Goal: Register for event/course

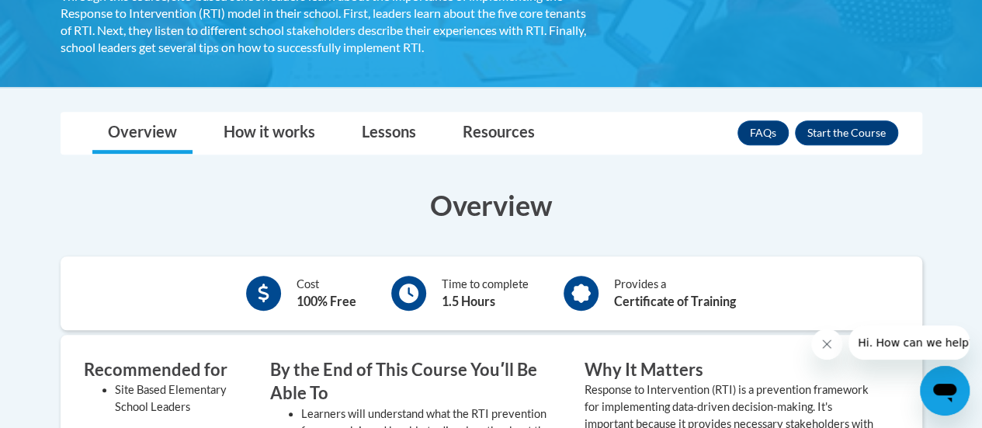
scroll to position [356, 0]
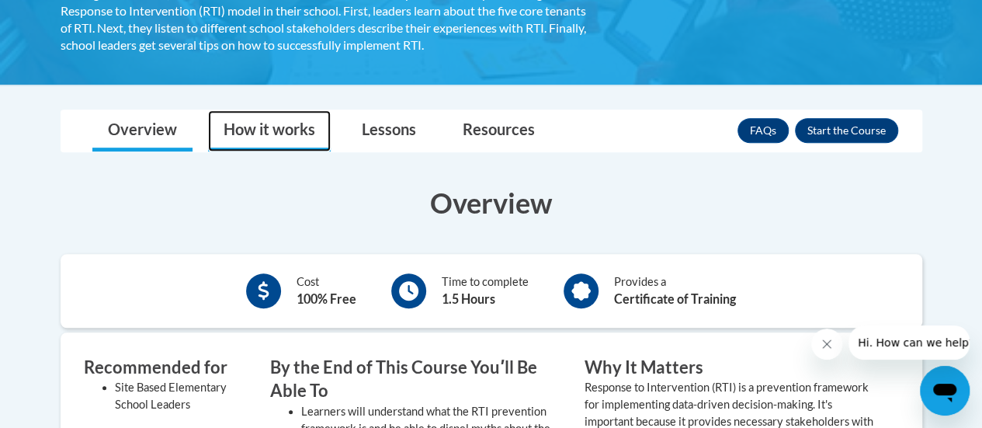
click at [292, 127] on link "How it works" at bounding box center [269, 130] width 123 height 41
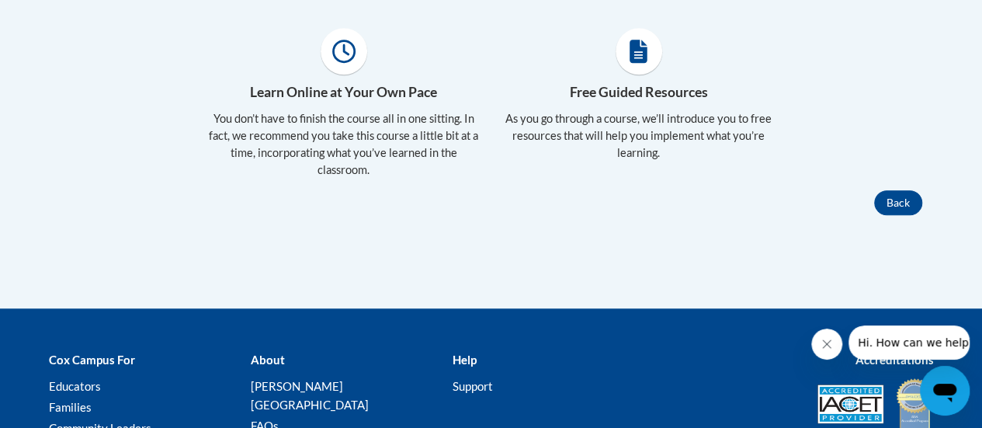
scroll to position [411, 0]
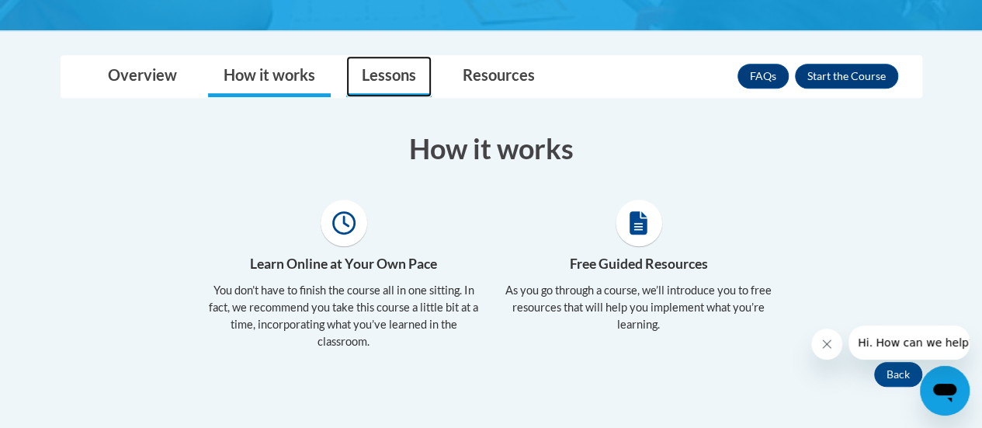
click at [405, 89] on link "Lessons" at bounding box center [388, 76] width 85 height 41
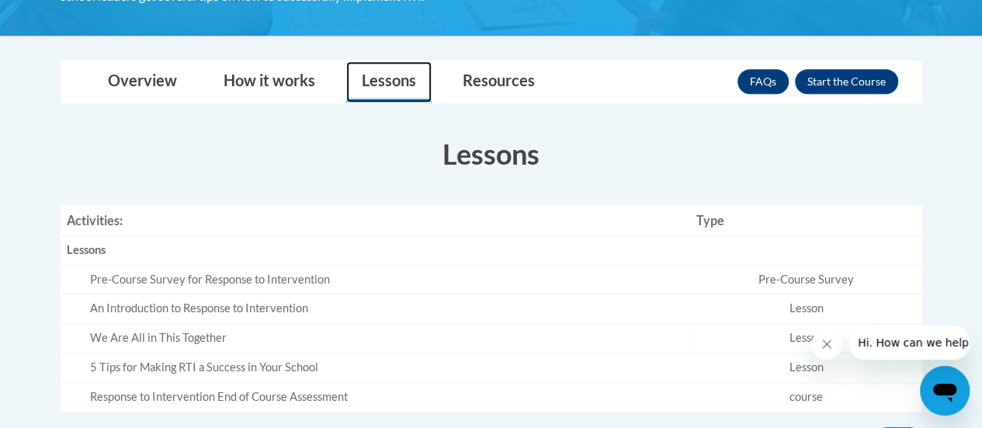
scroll to position [405, 0]
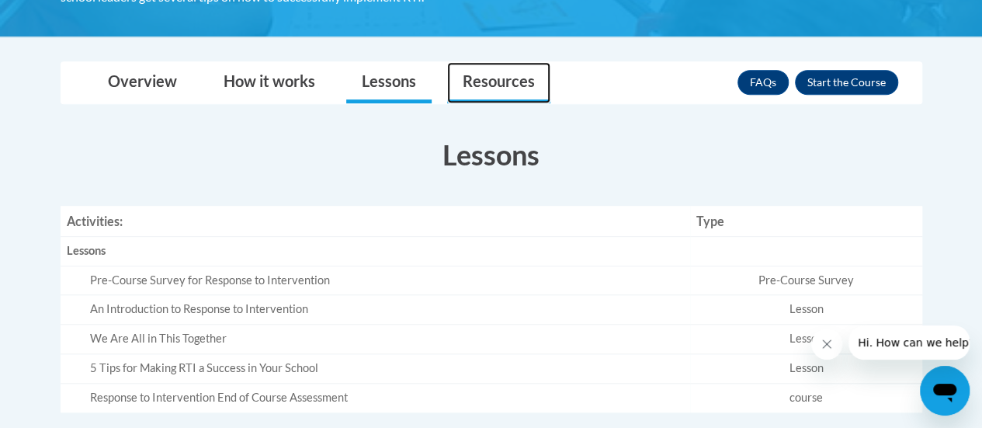
click at [466, 78] on link "Resources" at bounding box center [498, 82] width 103 height 41
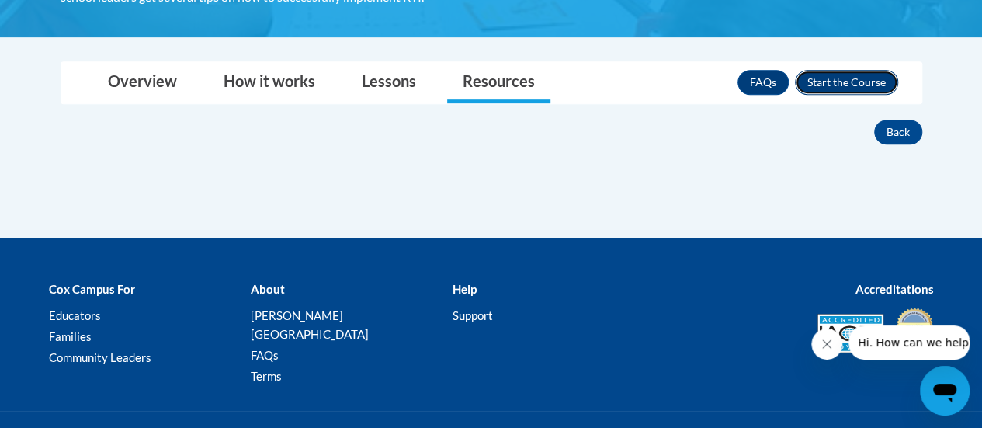
click at [841, 89] on button "Enroll" at bounding box center [846, 82] width 103 height 25
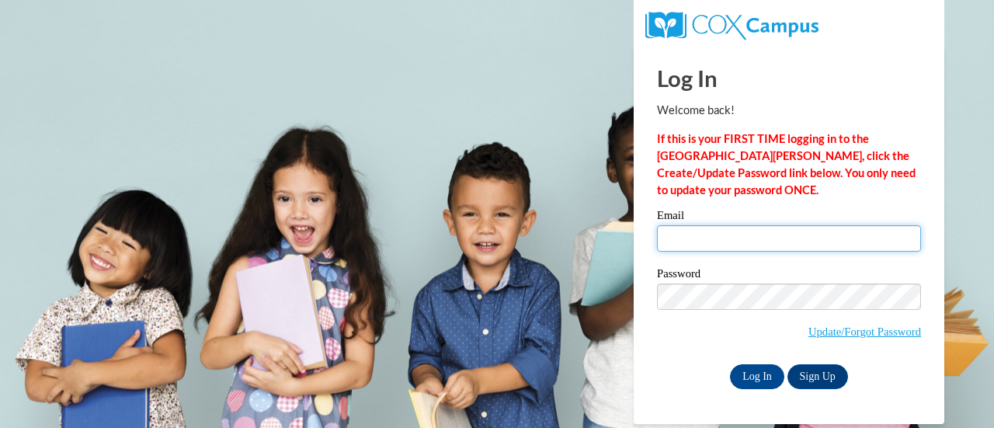
click at [721, 248] on input "Email" at bounding box center [789, 238] width 264 height 26
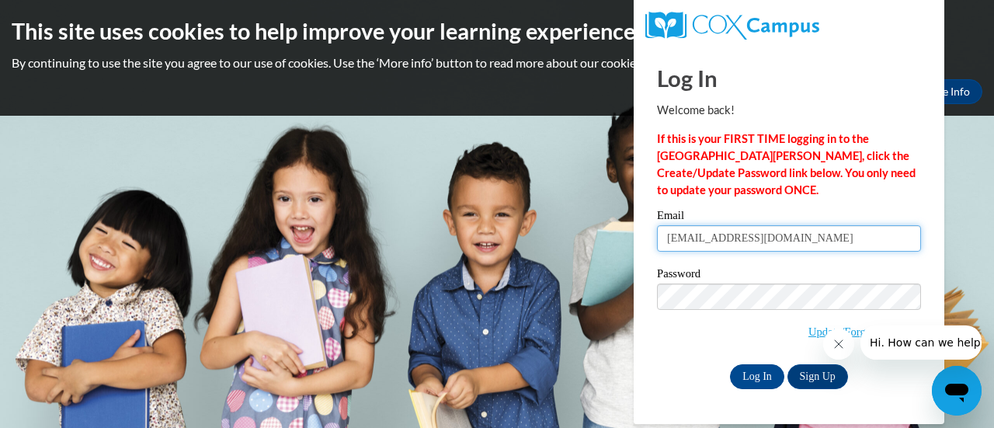
type input "lmray6553@ung.edu"
click at [819, 379] on link "Sign Up" at bounding box center [817, 376] width 61 height 25
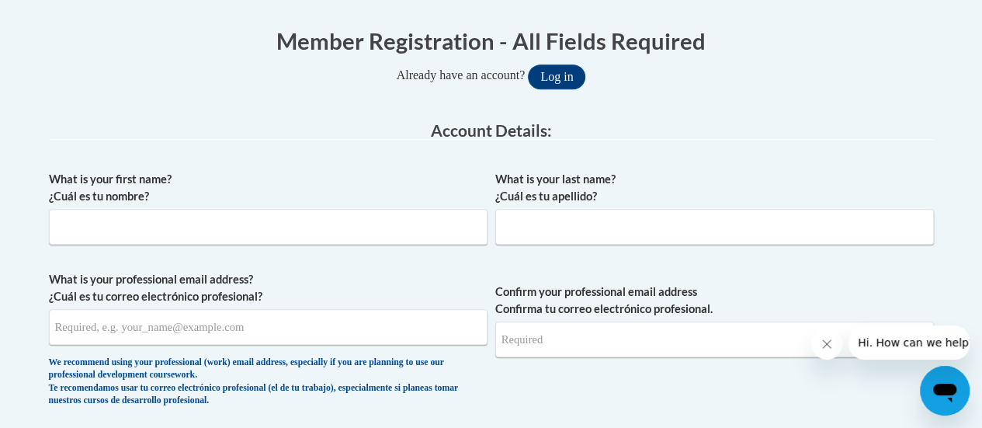
scroll to position [331, 0]
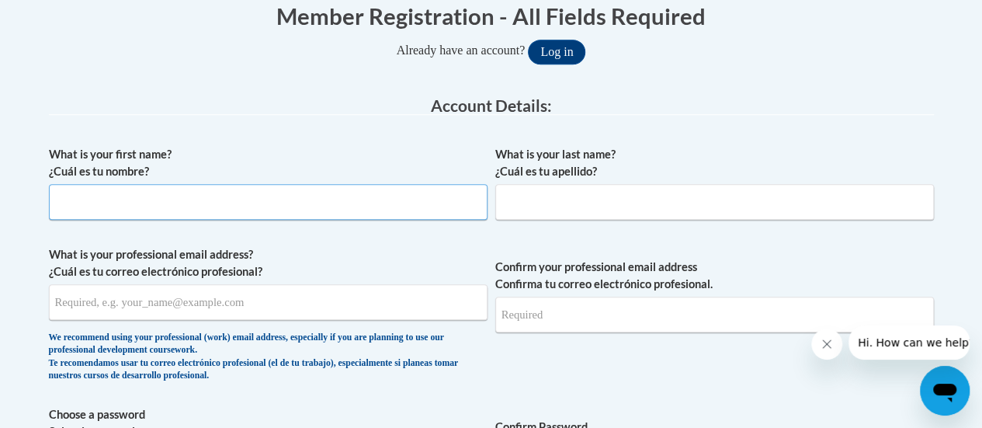
click at [410, 203] on input "What is your first name? ¿Cuál es tu nombre?" at bounding box center [268, 202] width 439 height 36
type input "Lilly"
click at [669, 205] on input "What is your last name? ¿Cuál es tu apellido?" at bounding box center [714, 202] width 439 height 36
type input "Ray"
click at [314, 297] on input "What is your professional email address? ¿Cuál es tu correo electrónico profesi…" at bounding box center [268, 302] width 439 height 36
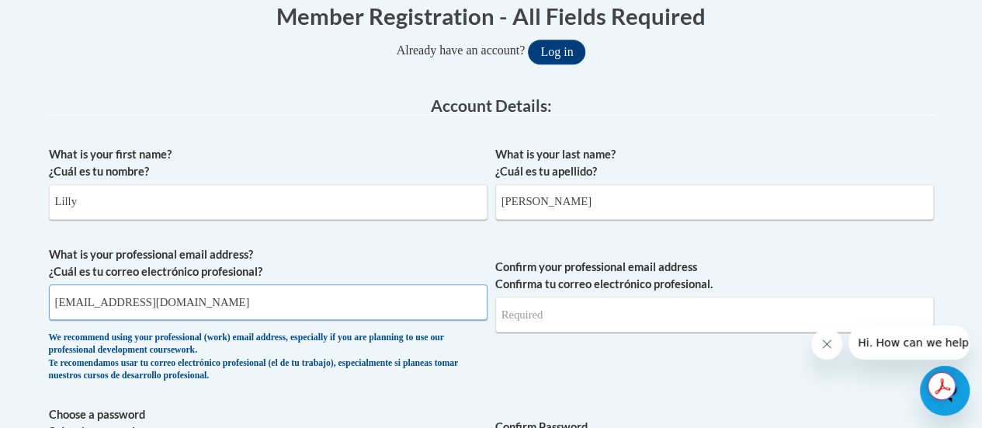
type input "lmray6553@ung.edu"
click at [679, 317] on input "Confirm your professional email address Confirma tu correo electrónico profesio…" at bounding box center [714, 315] width 439 height 36
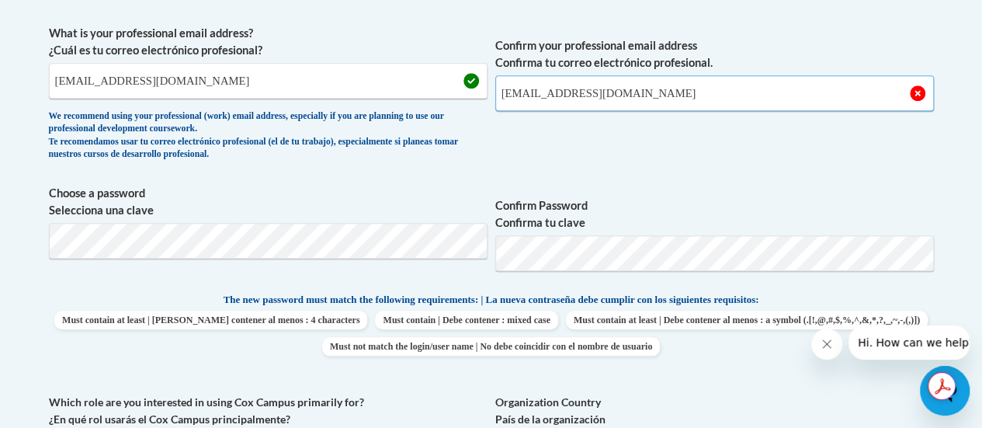
scroll to position [555, 0]
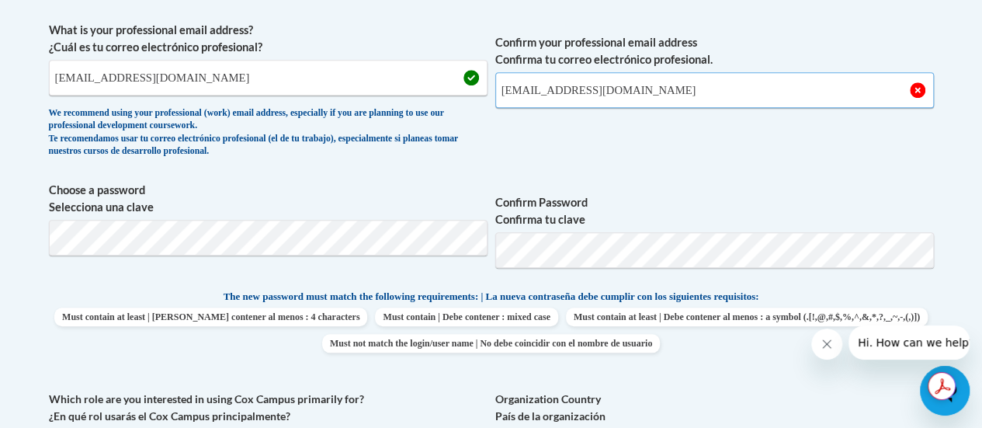
type input "lmray6553@ung.edu"
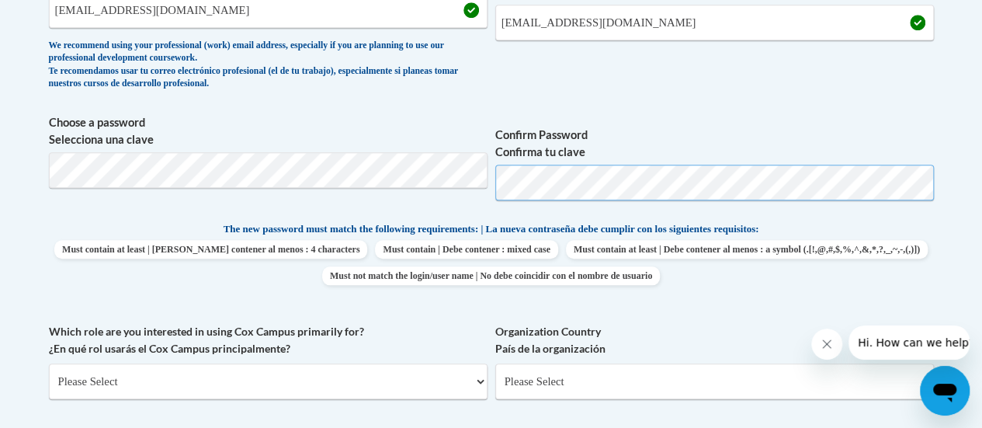
scroll to position [651, 0]
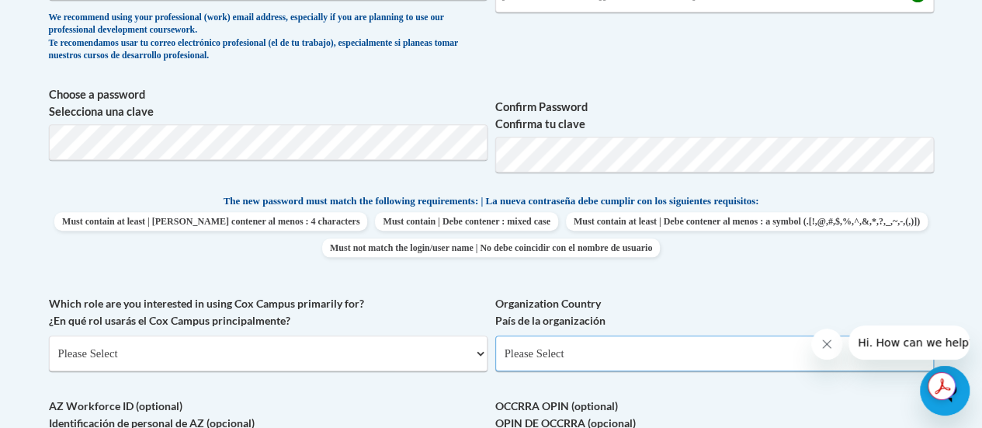
click at [613, 335] on select "Please Select United States | Estados Unidos Outside of the United States | Fue…" at bounding box center [714, 353] width 439 height 36
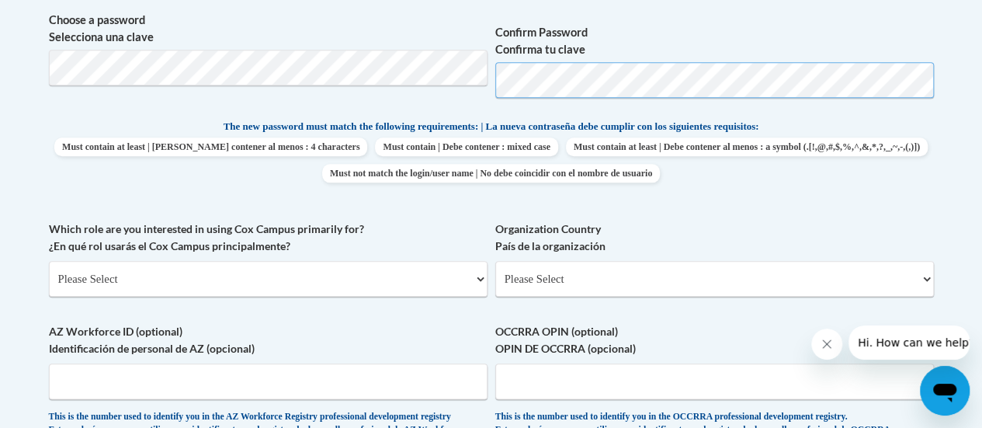
scroll to position [812, 0]
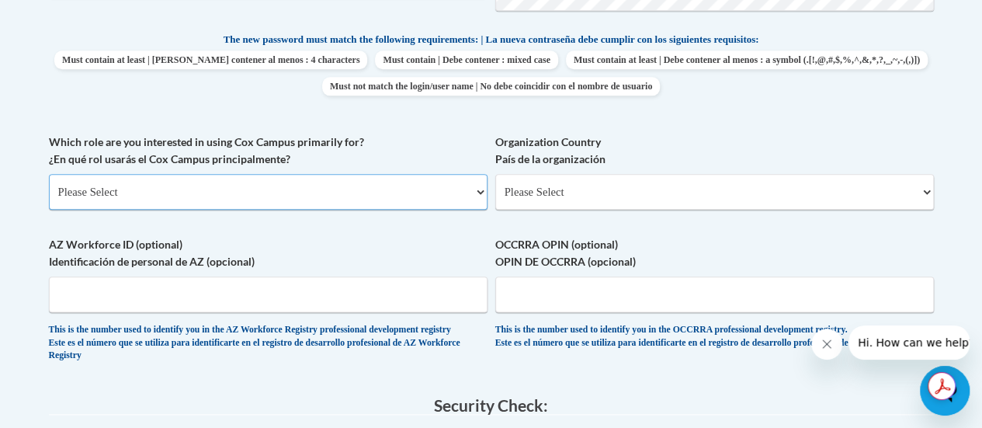
click at [326, 189] on select "Please Select College/University | Colegio/Universidad Community/Nonprofit Part…" at bounding box center [268, 192] width 439 height 36
select select "5a18ea06-2b54-4451-96f2-d152daf9eac5"
click at [49, 174] on select "Please Select College/University | Colegio/Universidad Community/Nonprofit Part…" at bounding box center [268, 192] width 439 height 36
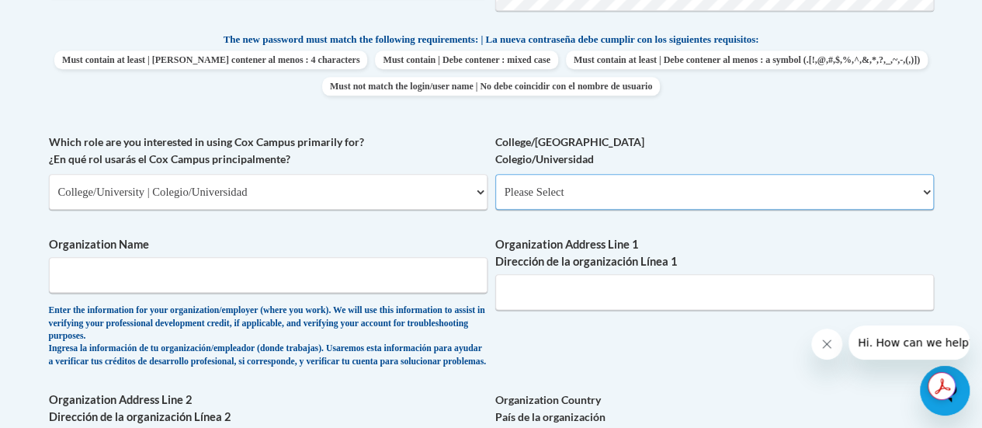
click at [585, 188] on select "Please Select College/University Staff | Empleado universitario College/Univers…" at bounding box center [714, 192] width 439 height 36
select select "99b32b07-cffc-426c-8bf6-0cd77760d84b"
click at [495, 174] on select "Please Select College/University Staff | Empleado universitario College/Univers…" at bounding box center [714, 192] width 439 height 36
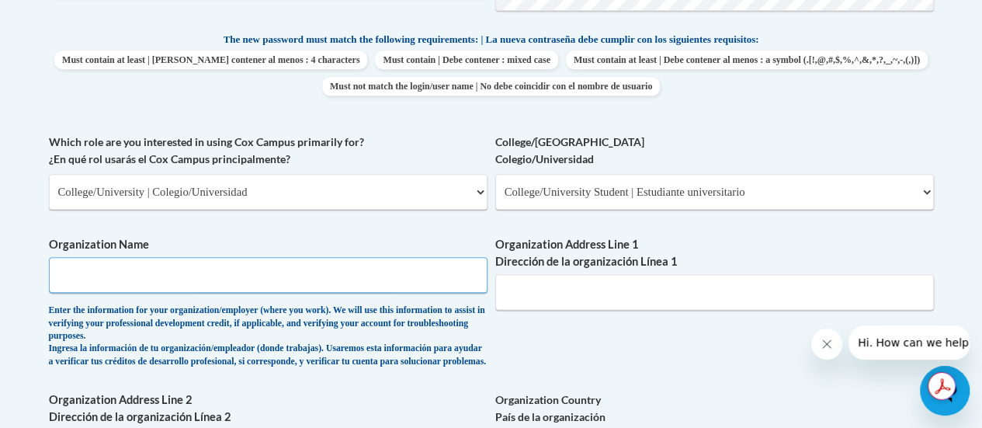
click at [366, 282] on input "Organization Name" at bounding box center [268, 275] width 439 height 36
type input "University of North Georgia"
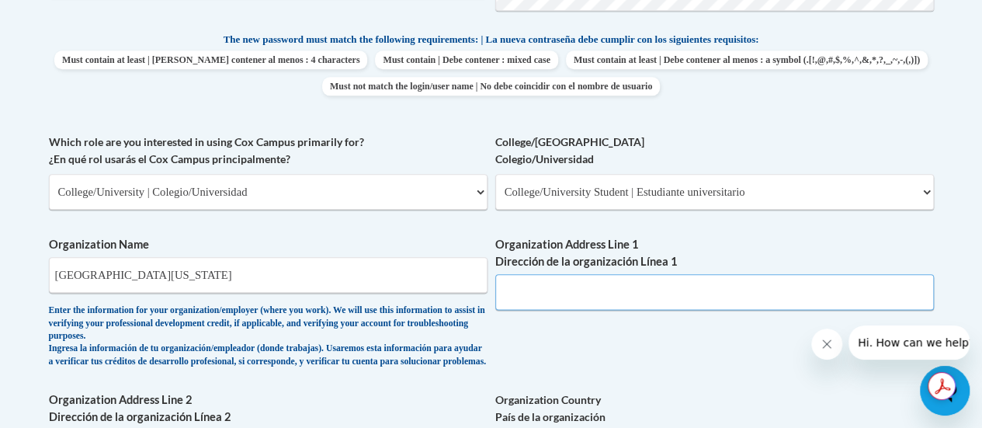
click at [695, 305] on input "Organization Address Line 1 Dirección de la organización Línea 1" at bounding box center [714, 292] width 439 height 36
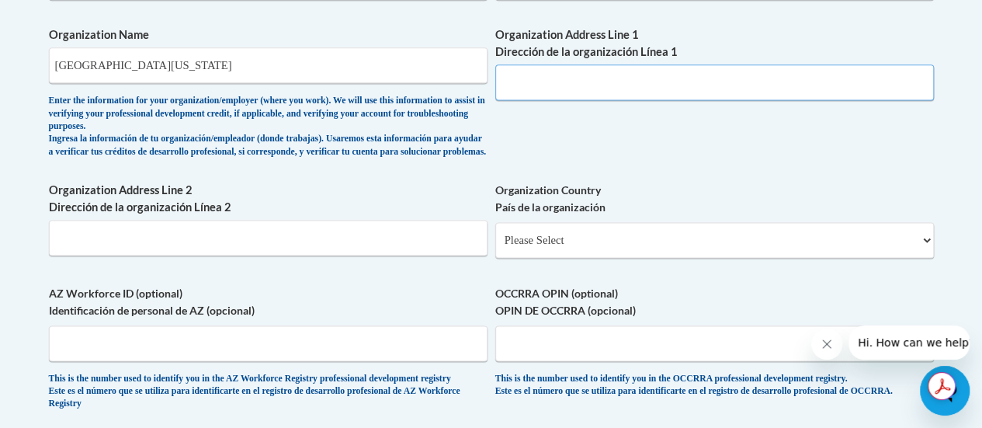
scroll to position [1026, 0]
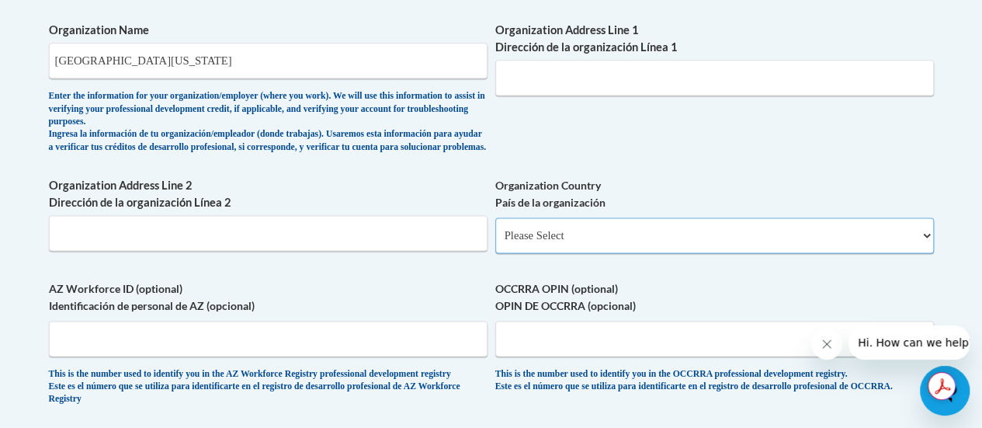
click at [570, 231] on select "Please Select United States | Estados Unidos Outside of the United States | Fue…" at bounding box center [714, 235] width 439 height 36
select select "ad49bcad-a171-4b2e-b99c-48b446064914"
click at [495, 230] on select "Please Select United States | Estados Unidos Outside of the United States | Fue…" at bounding box center [714, 235] width 439 height 36
select select
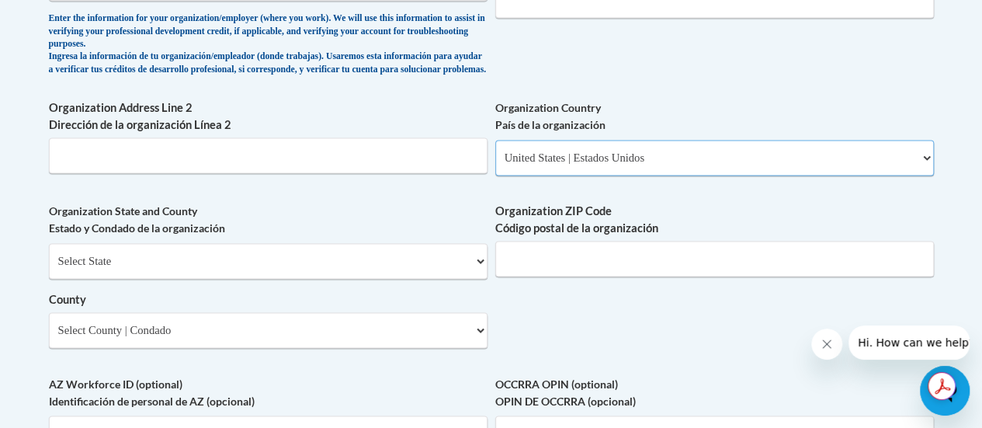
scroll to position [1158, 0]
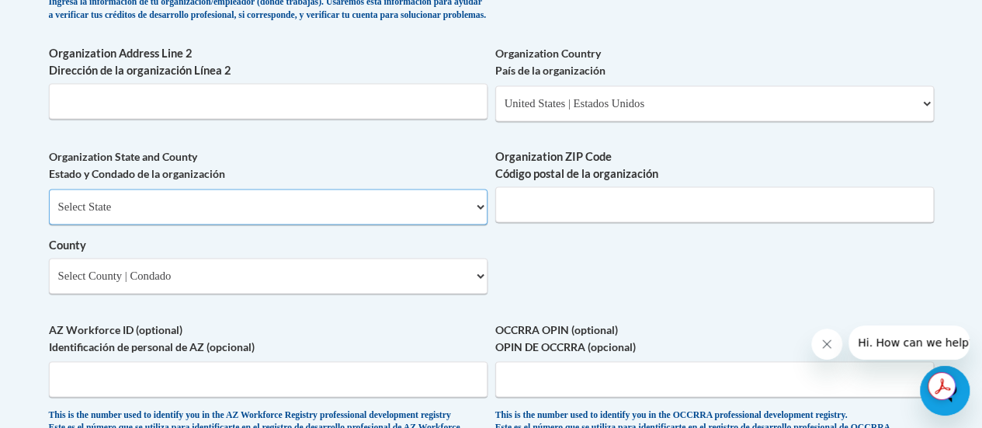
click at [308, 224] on select "Select State Alabama Alaska Arizona Arkansas California Colorado Connecticut De…" at bounding box center [268, 207] width 439 height 36
select select "Georgia"
click at [49, 200] on select "Select State Alabama Alaska Arizona Arkansas California Colorado Connecticut De…" at bounding box center [268, 207] width 439 height 36
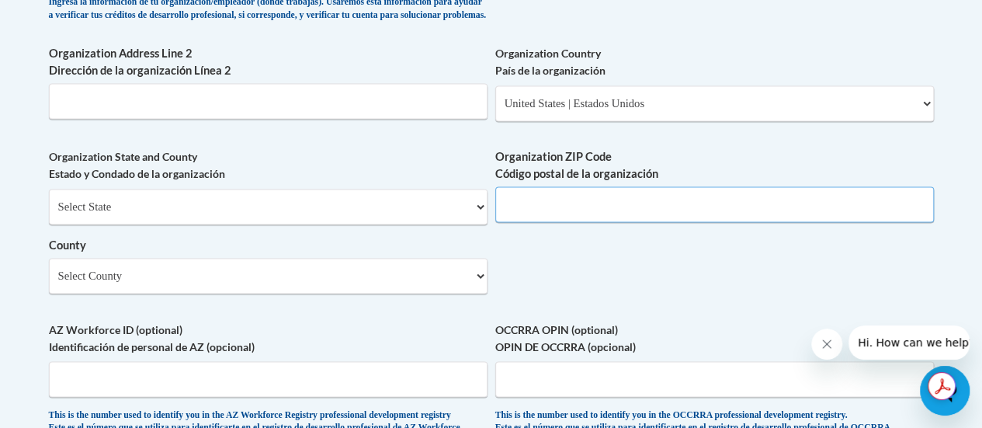
click at [566, 214] on input "Organization ZIP Code Código postal de la organización" at bounding box center [714, 204] width 439 height 36
type input "30635"
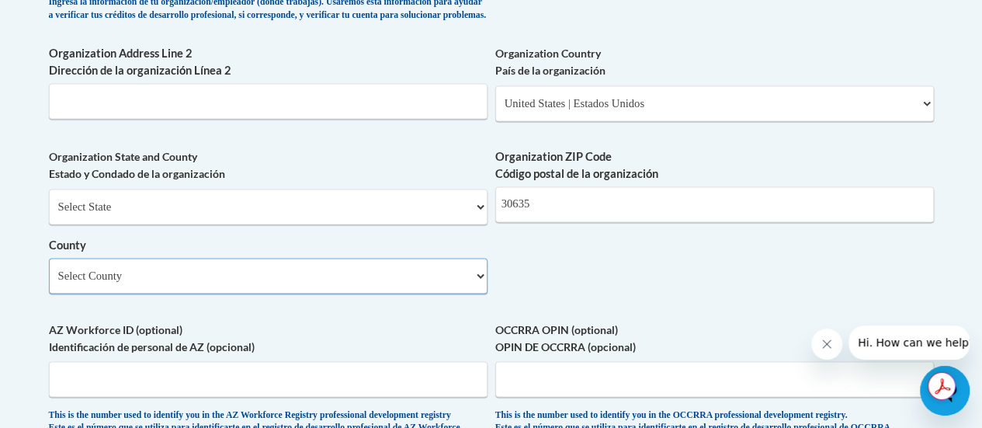
click at [303, 276] on select "Select County Appling Atkinson Bacon Baker Baldwin Banks Barrow Bartow Ben Hill…" at bounding box center [268, 276] width 439 height 36
select select "Lumpkin"
click at [49, 269] on select "Select County Appling Atkinson Bacon Baker Baldwin Banks Barrow Bartow Ben Hill…" at bounding box center [268, 276] width 439 height 36
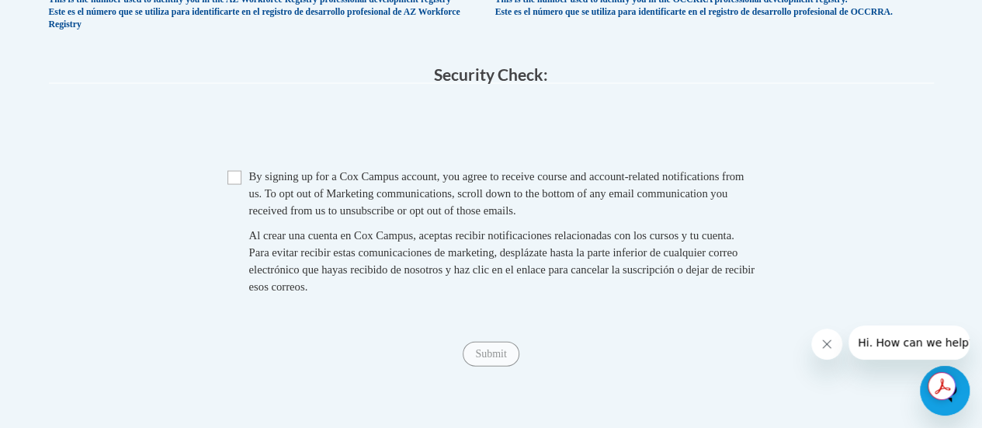
scroll to position [1620, 0]
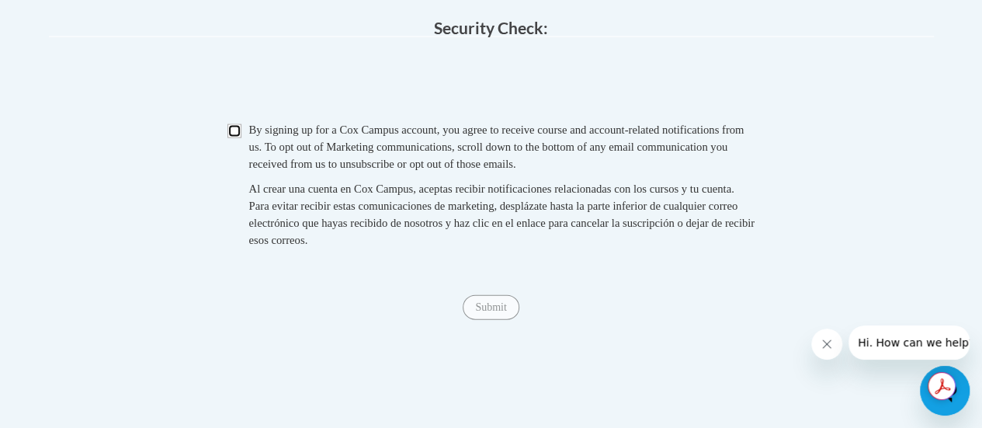
click at [228, 138] on input "Checkbox" at bounding box center [235, 131] width 14 height 14
checkbox input "true"
click at [483, 320] on input "Submit" at bounding box center [491, 307] width 56 height 25
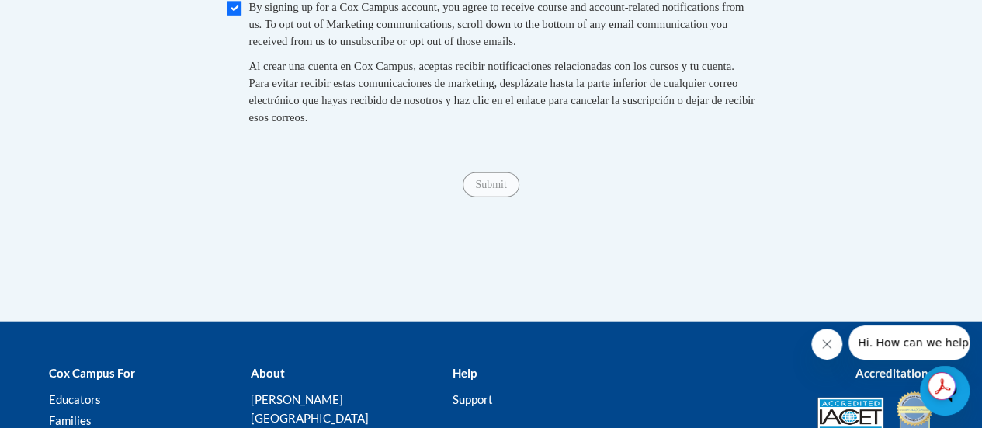
scroll to position [1750, 0]
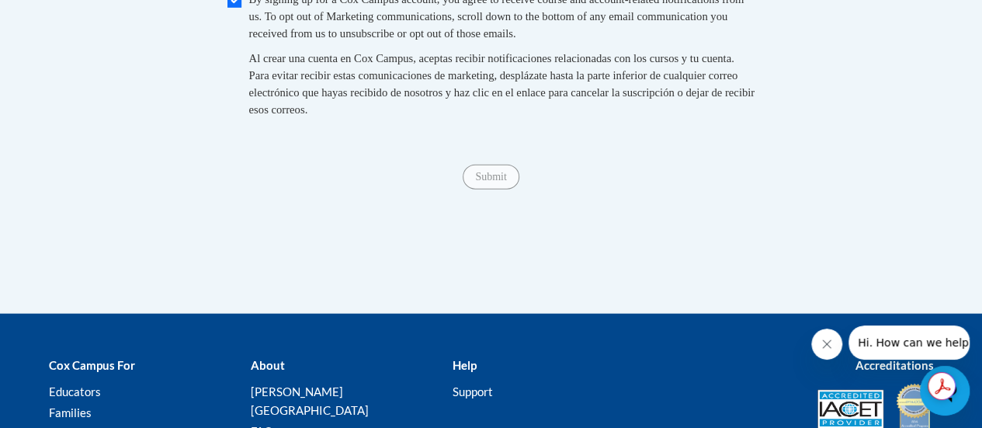
type input "82 College Circle, Dahlonega, Ga 30397"
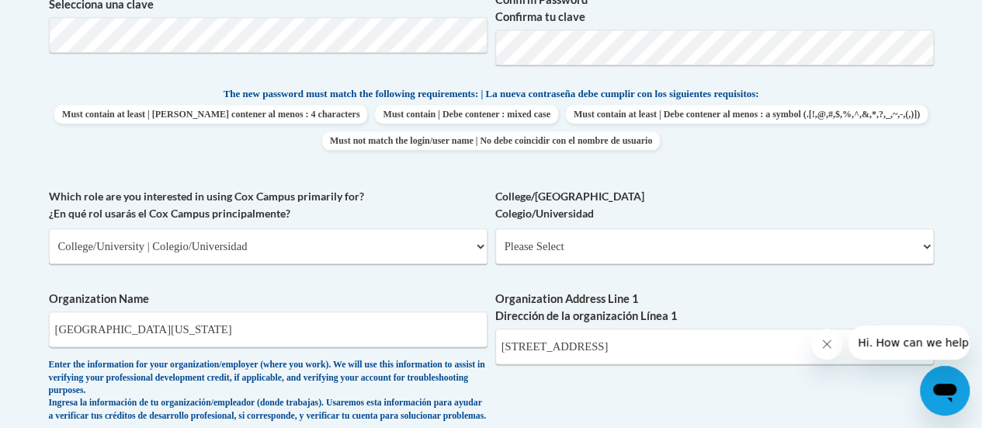
scroll to position [890, 0]
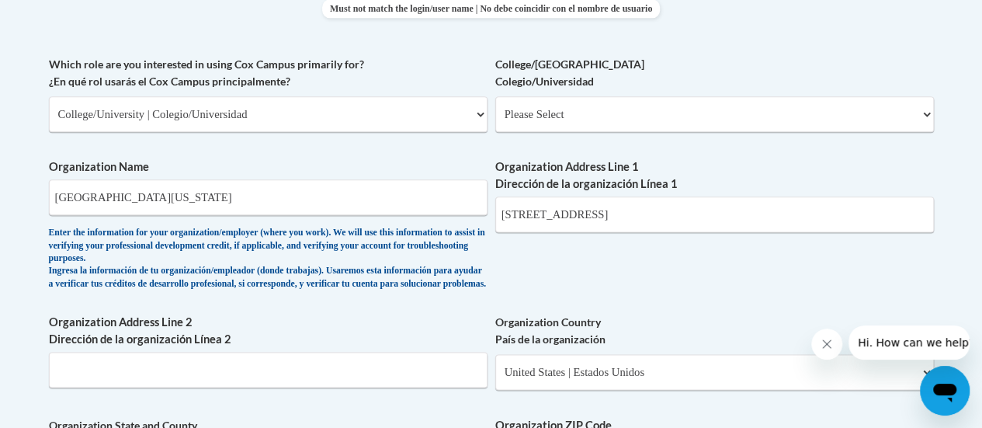
click at [706, 236] on div "Organization Address Line 1 Dirección de la organización Línea 1 82 College Cir…" at bounding box center [714, 200] width 439 height 85
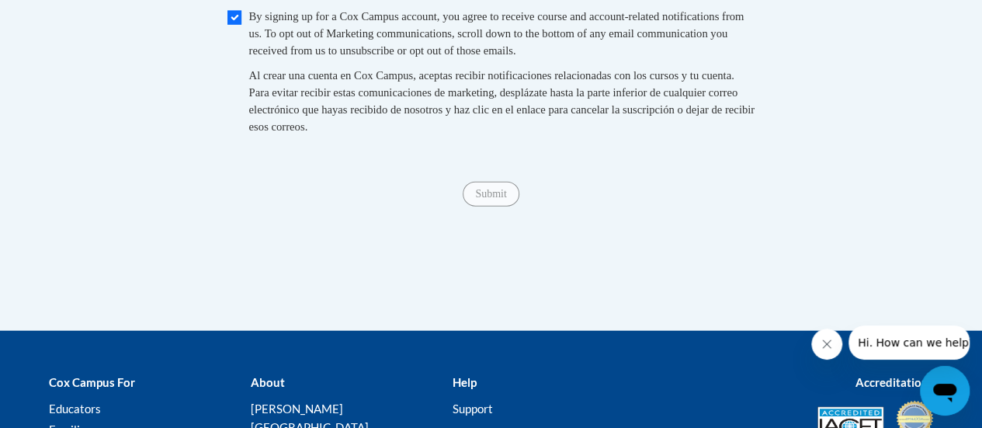
scroll to position [1752, 0]
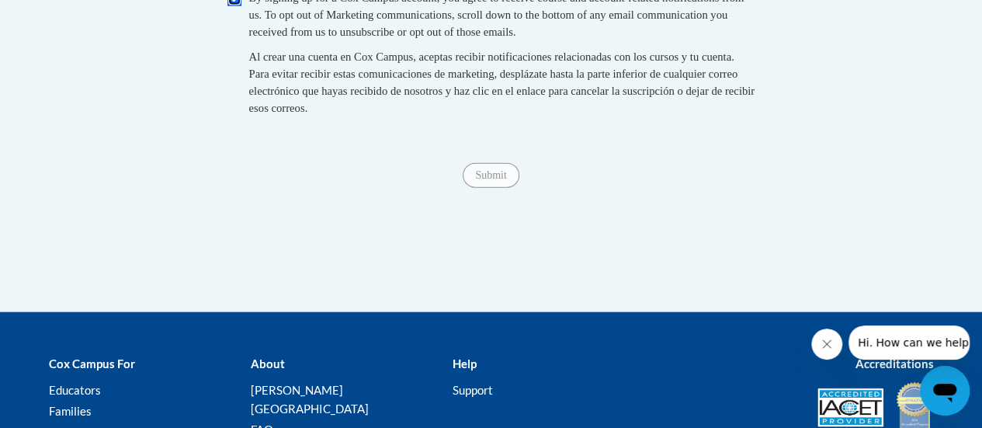
checkbox input "true"
click at [481, 188] on input "Submit" at bounding box center [491, 175] width 56 height 25
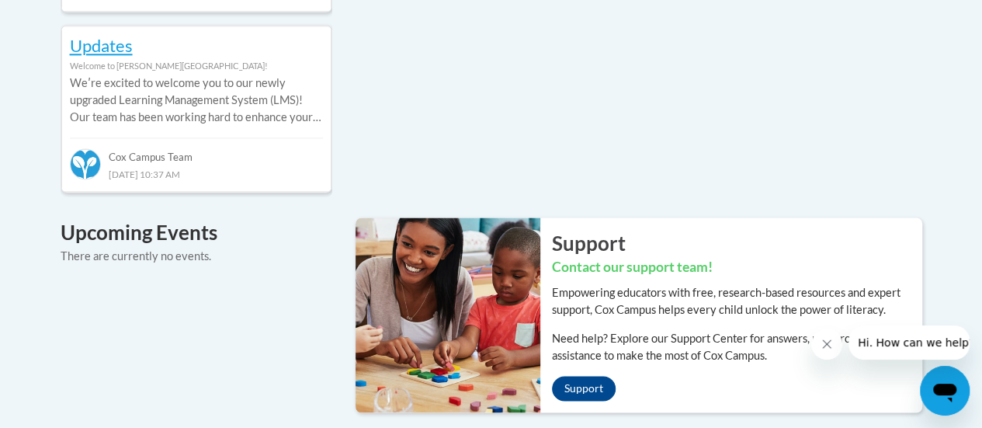
scroll to position [1028, 0]
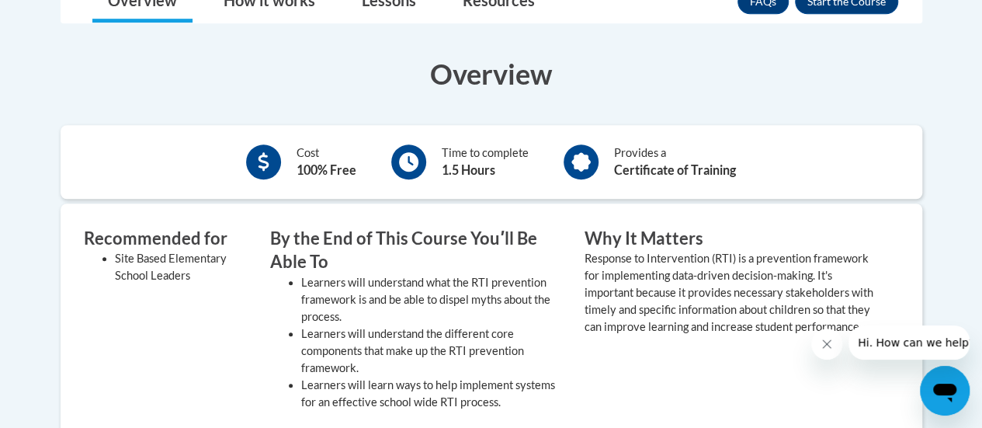
scroll to position [475, 0]
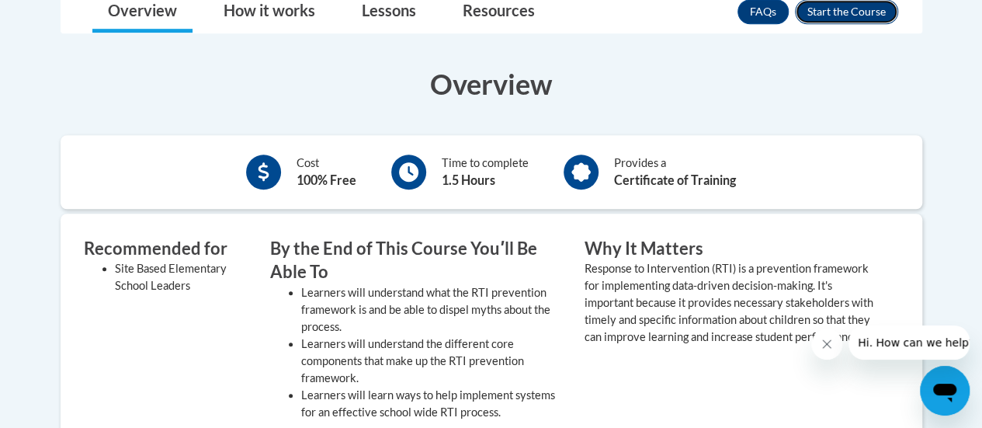
click at [843, 16] on button "Enroll" at bounding box center [846, 11] width 103 height 25
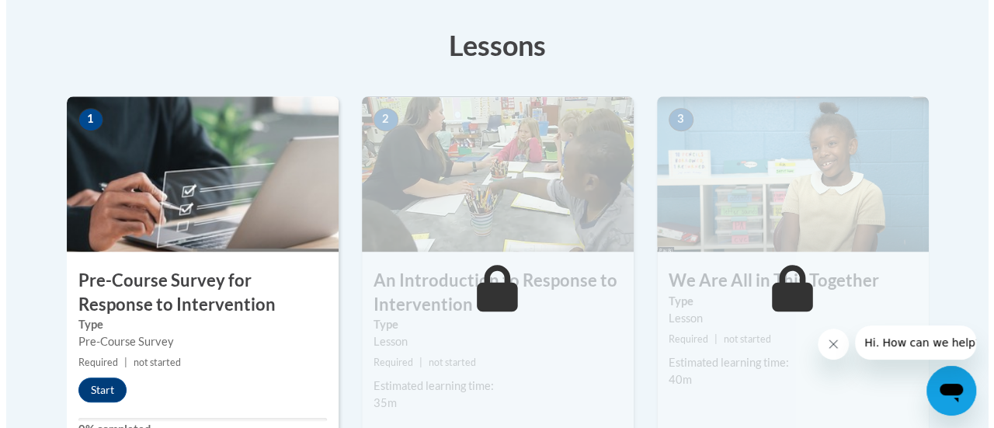
scroll to position [523, 0]
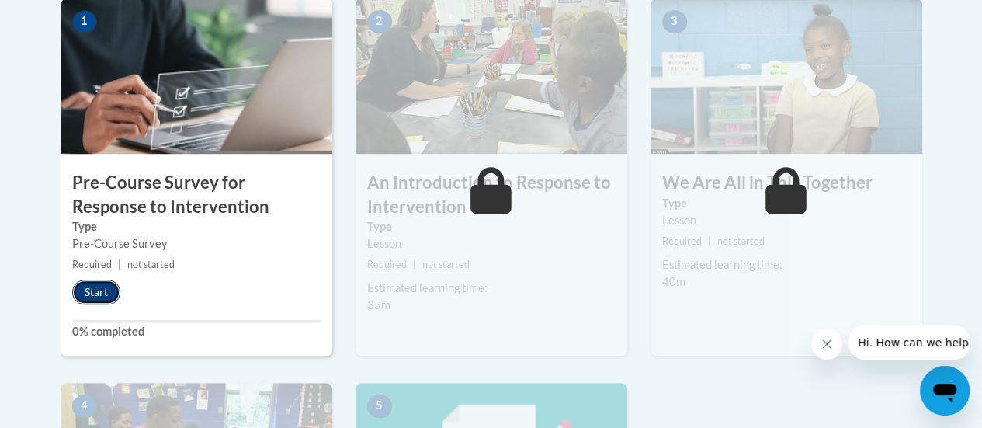
click at [94, 286] on button "Start" at bounding box center [96, 292] width 48 height 25
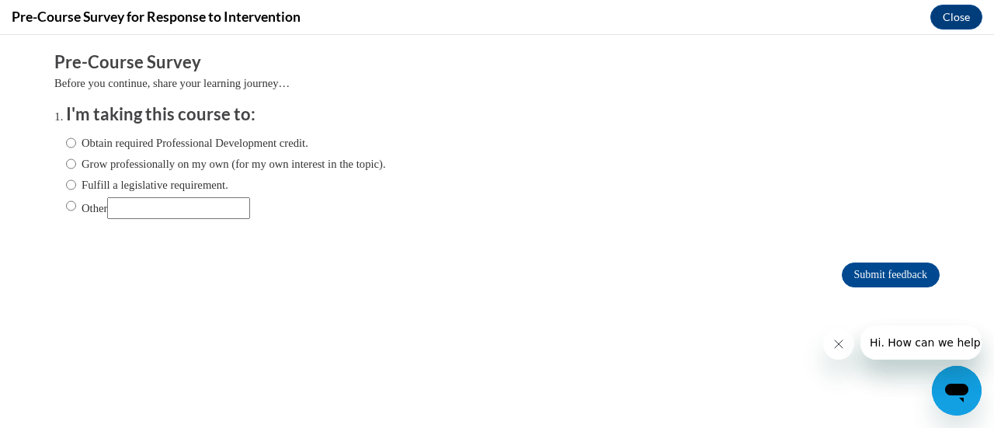
scroll to position [0, 0]
click at [66, 143] on label "Obtain required Professional Development credit." at bounding box center [187, 142] width 242 height 17
click at [66, 142] on input "Obtain required Professional Development credit." at bounding box center [71, 142] width 10 height 17
radio input "true"
click at [863, 276] on input "Submit feedback" at bounding box center [891, 274] width 98 height 25
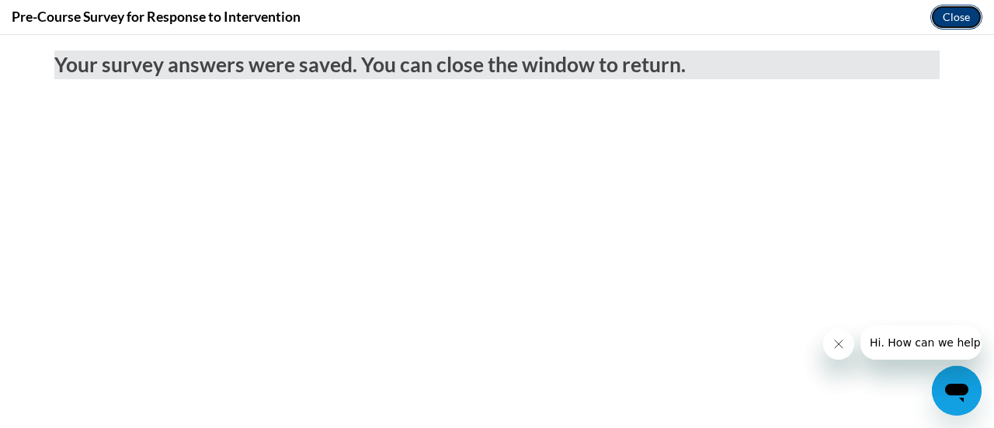
click at [959, 10] on button "Close" at bounding box center [956, 17] width 52 height 25
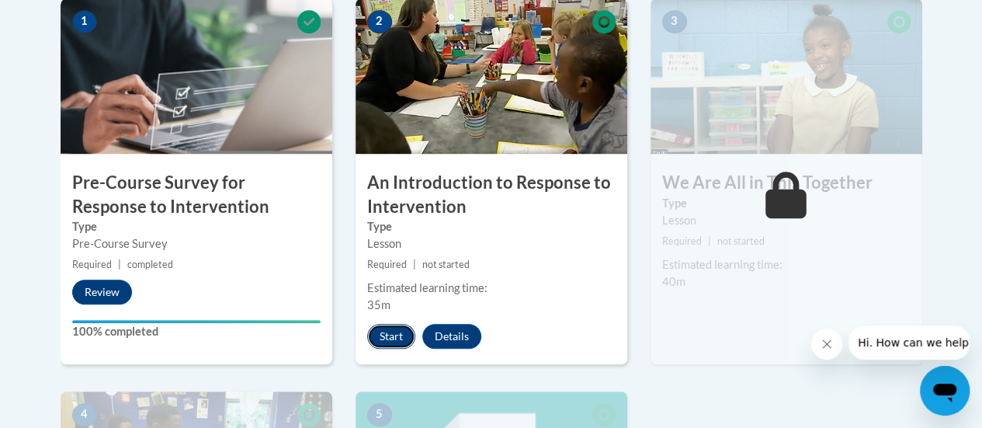
click at [394, 325] on button "Start" at bounding box center [391, 336] width 48 height 25
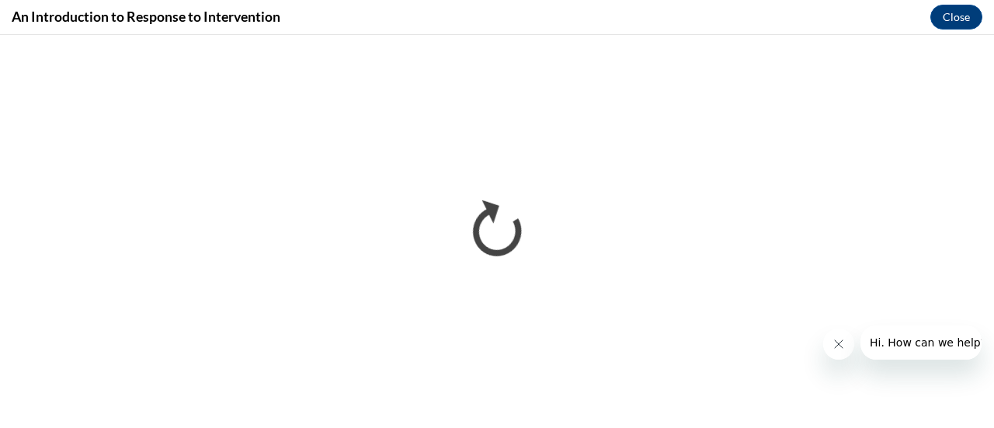
click at [834, 343] on icon "Close message from company" at bounding box center [838, 344] width 12 height 12
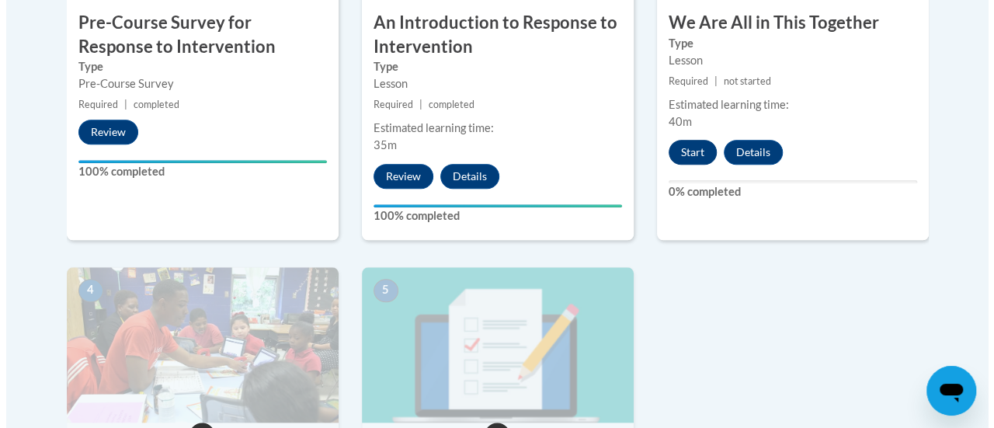
scroll to position [681, 0]
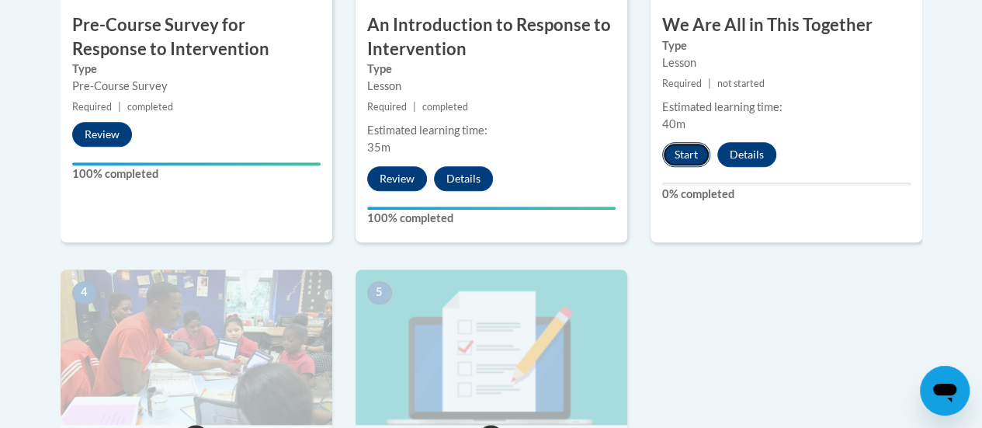
click at [688, 150] on button "Start" at bounding box center [686, 154] width 48 height 25
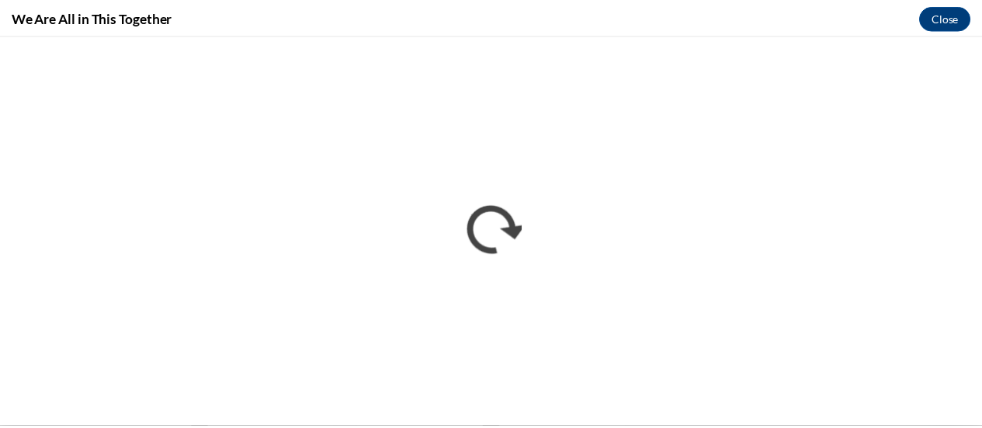
scroll to position [0, 0]
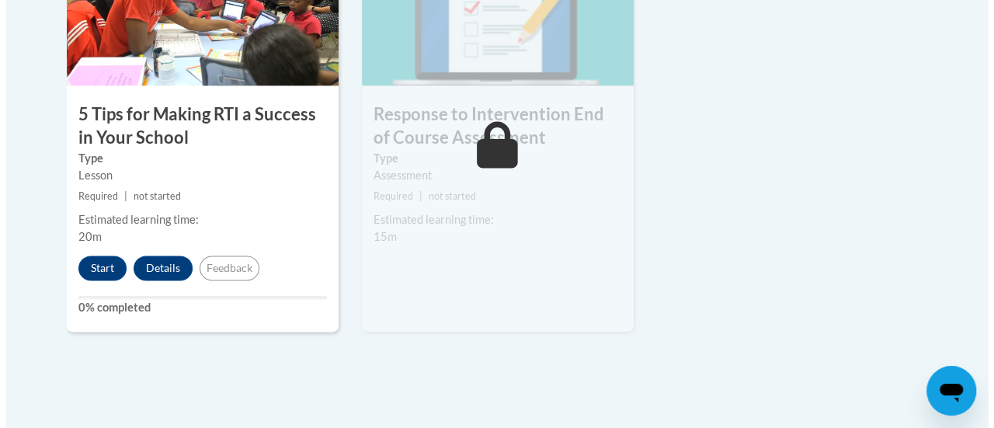
scroll to position [981, 0]
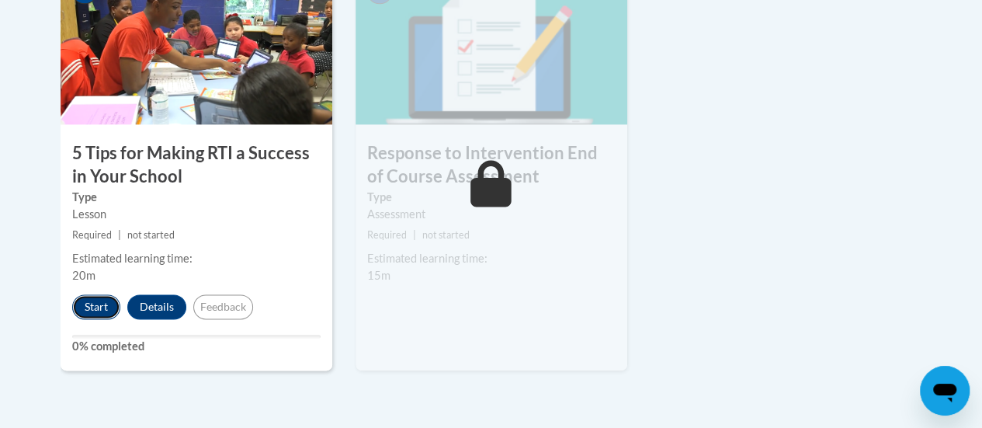
click at [102, 300] on button "Start" at bounding box center [96, 306] width 48 height 25
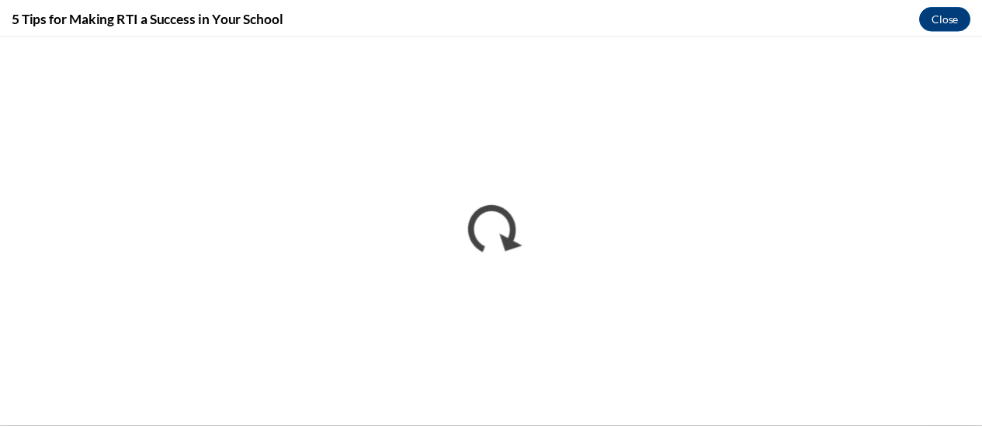
scroll to position [0, 0]
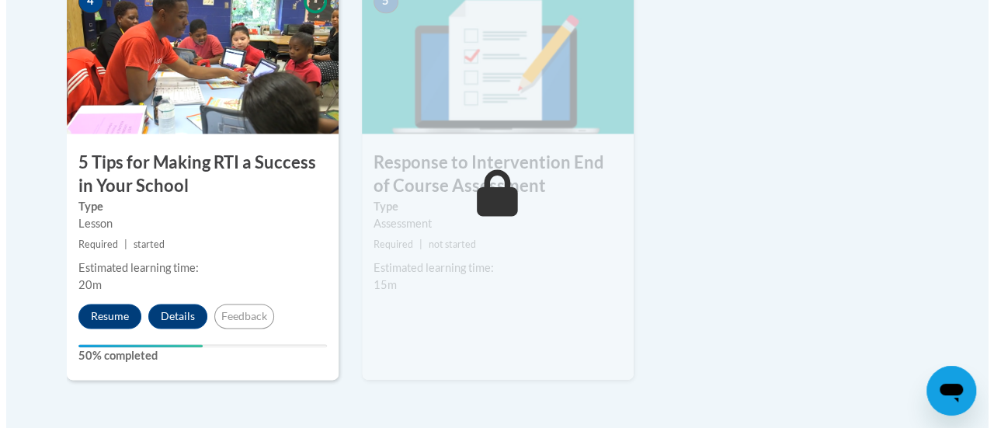
scroll to position [971, 0]
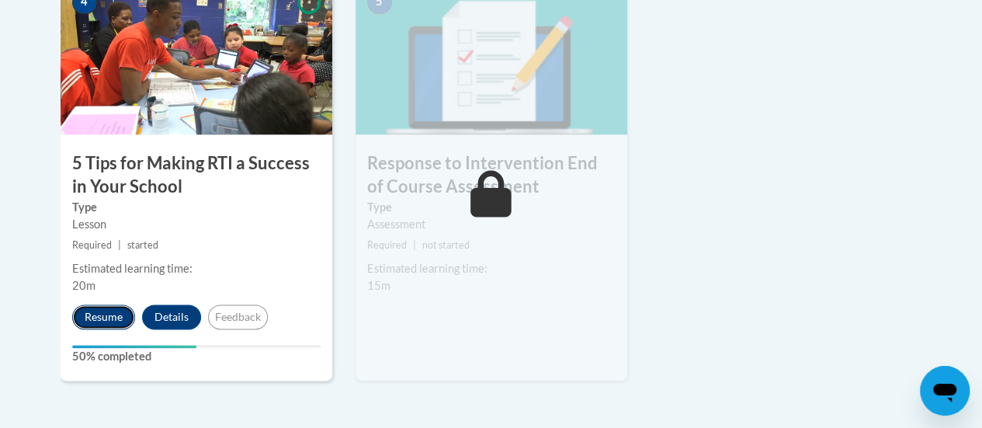
click at [120, 310] on button "Resume" at bounding box center [103, 316] width 63 height 25
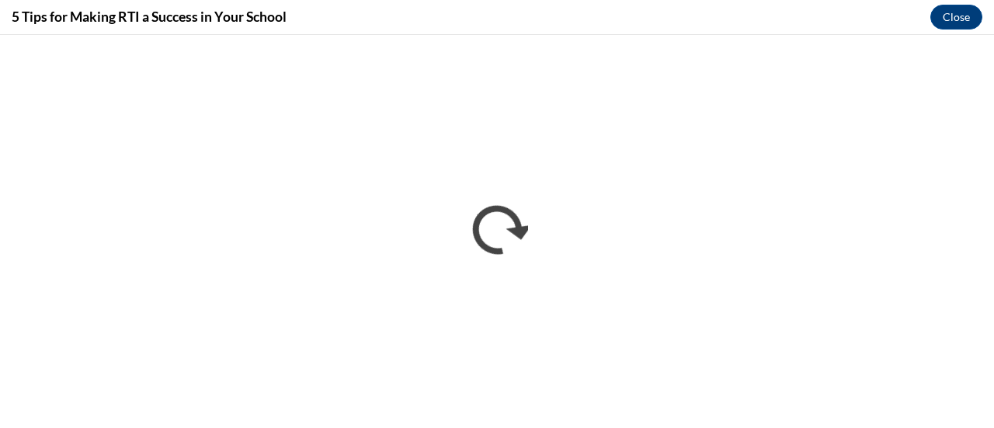
scroll to position [0, 0]
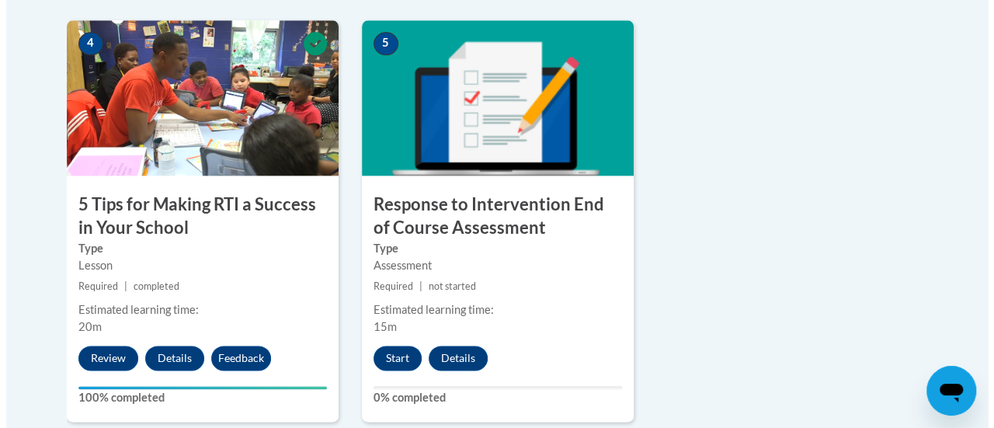
scroll to position [949, 0]
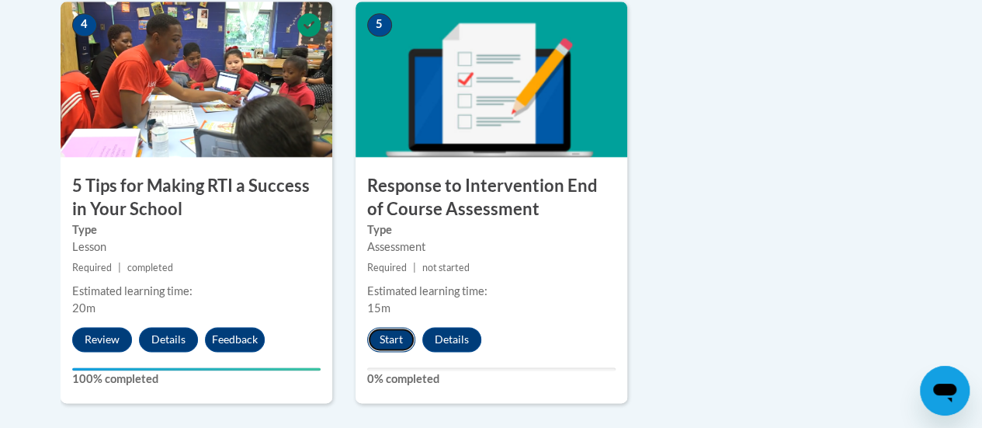
click at [393, 339] on button "Start" at bounding box center [391, 339] width 48 height 25
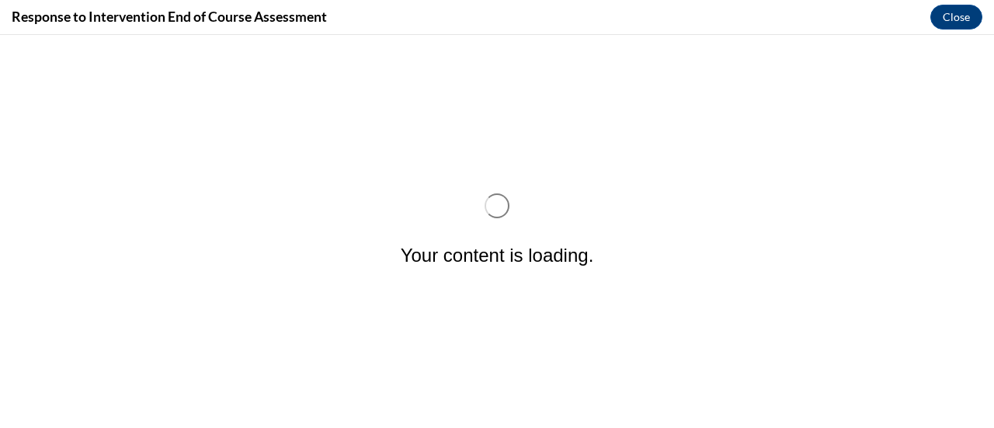
scroll to position [0, 0]
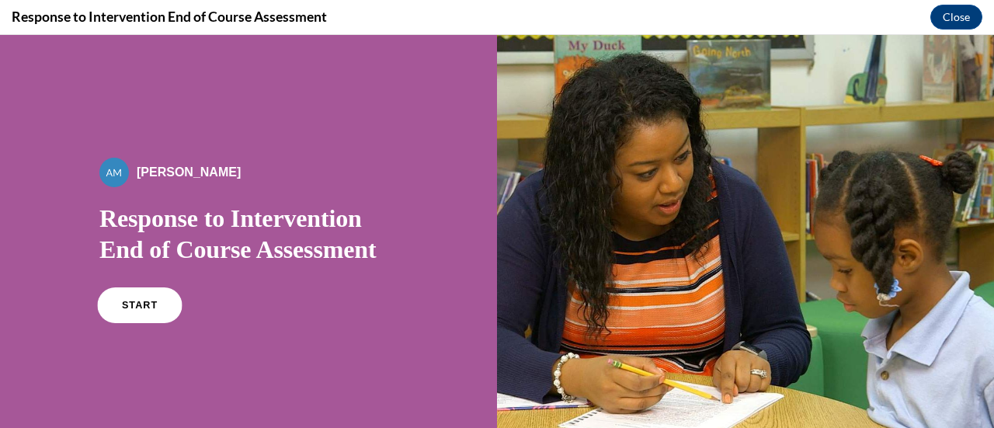
click at [124, 297] on link "START" at bounding box center [139, 305] width 85 height 36
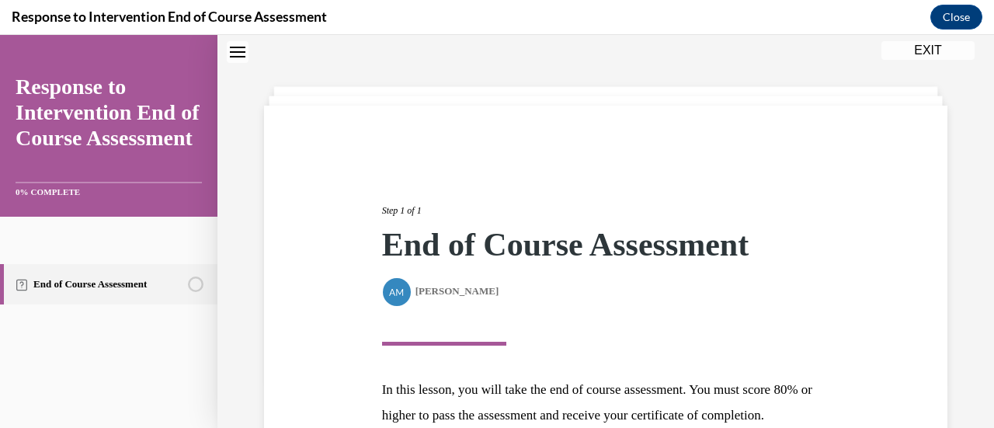
scroll to position [228, 0]
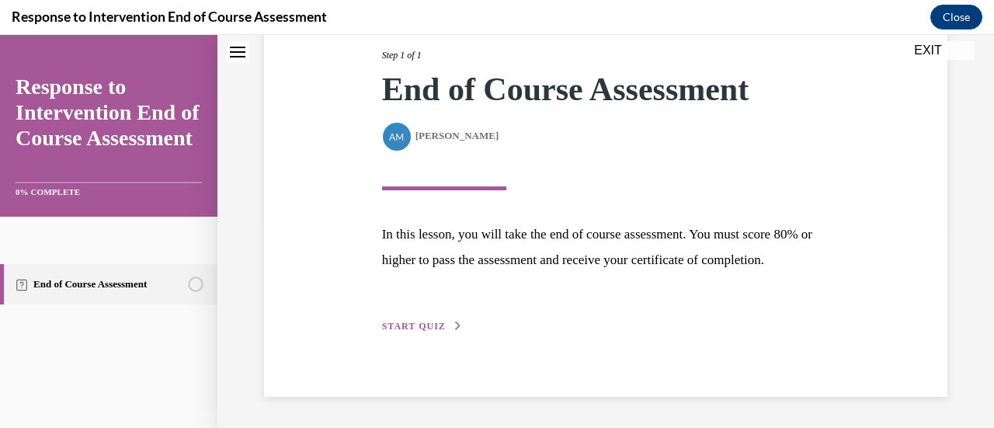
click at [446, 331] on button "START QUIZ" at bounding box center [422, 326] width 81 height 14
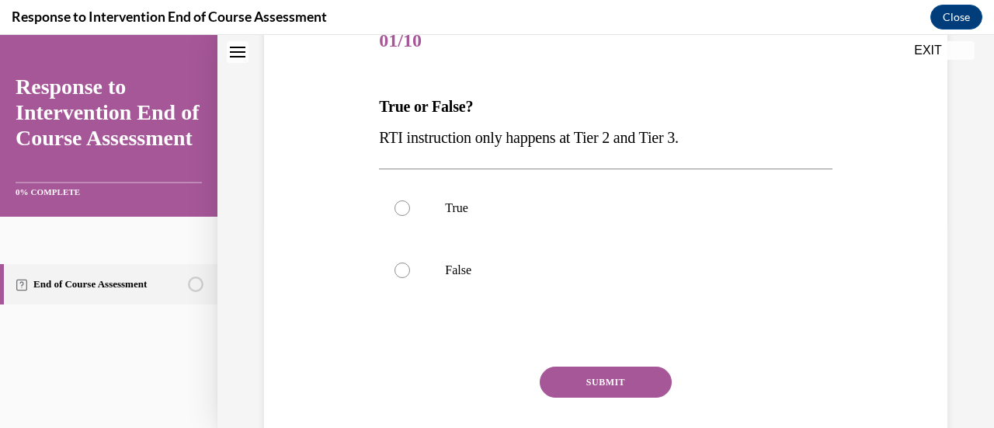
scroll to position [205, 0]
click at [453, 268] on p "False" at bounding box center [619, 270] width 348 height 16
click at [410, 268] on input "False" at bounding box center [402, 270] width 16 height 16
radio input "true"
click at [584, 377] on button "SUBMIT" at bounding box center [606, 381] width 132 height 31
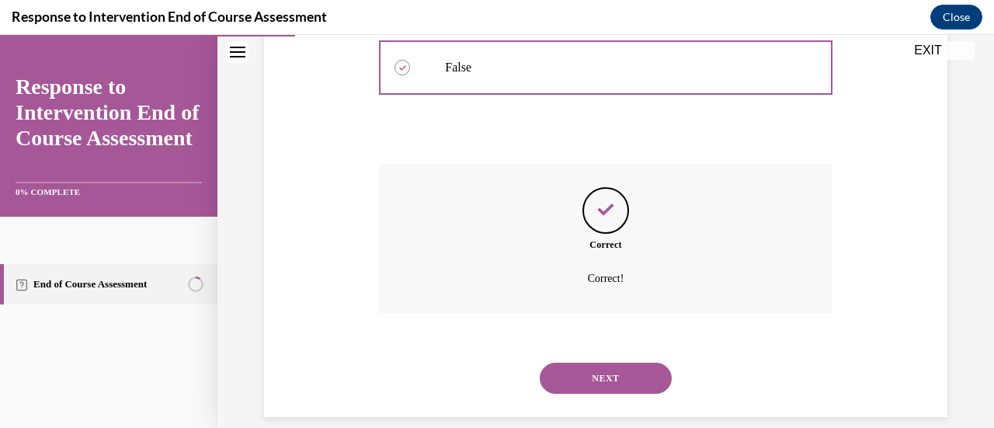
scroll to position [427, 0]
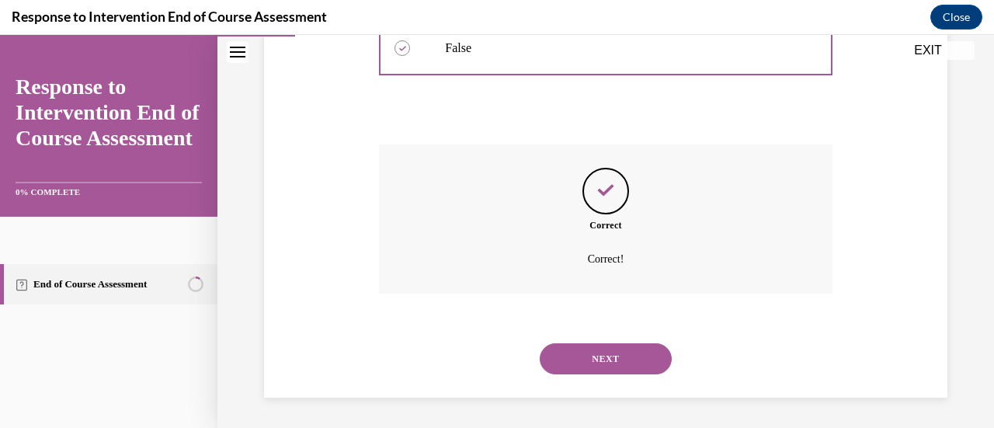
click at [604, 361] on button "NEXT" at bounding box center [606, 358] width 132 height 31
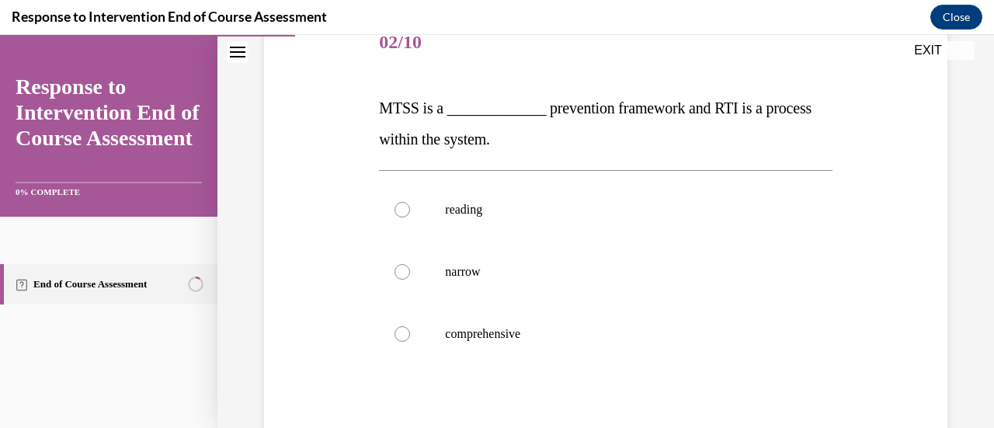
scroll to position [203, 0]
click at [498, 328] on p "comprehensive" at bounding box center [619, 335] width 348 height 16
click at [410, 328] on input "comprehensive" at bounding box center [402, 335] width 16 height 16
radio input "true"
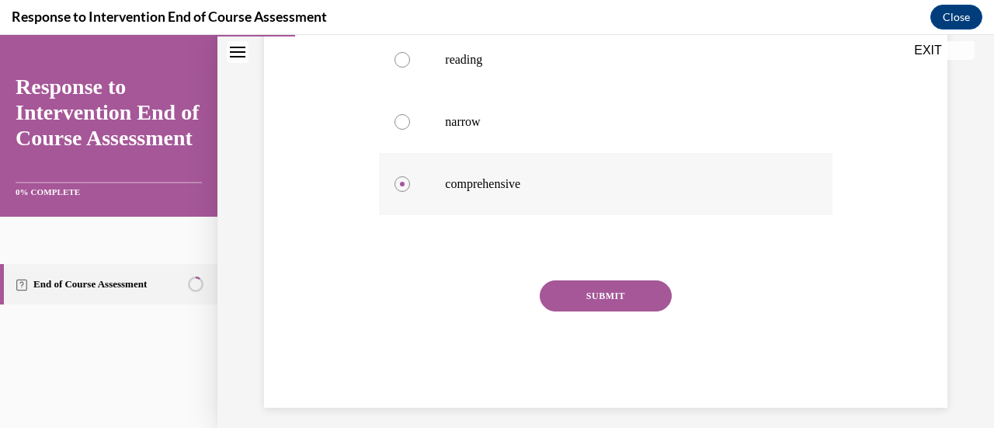
scroll to position [354, 0]
click at [606, 300] on button "SUBMIT" at bounding box center [606, 295] width 132 height 31
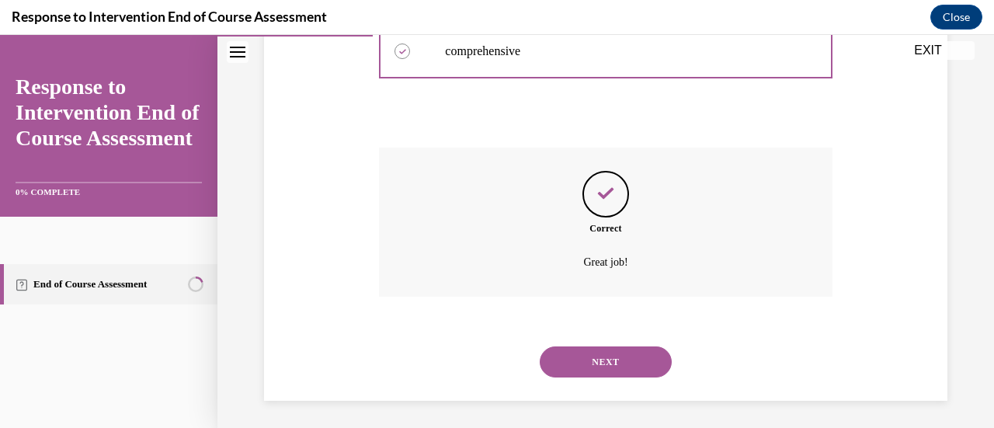
scroll to position [489, 0]
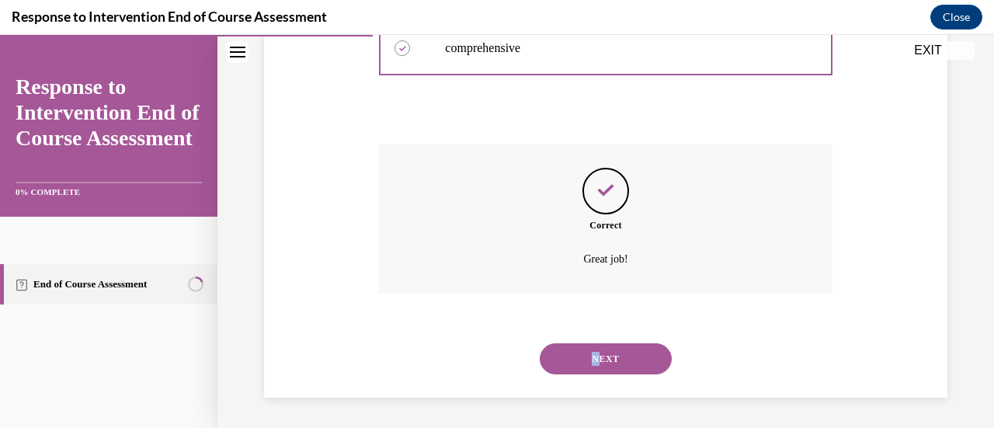
drag, startPoint x: 595, startPoint y: 339, endPoint x: 593, endPoint y: 349, distance: 9.4
click at [593, 349] on div "NEXT" at bounding box center [605, 359] width 453 height 62
click at [593, 349] on button "NEXT" at bounding box center [606, 358] width 132 height 31
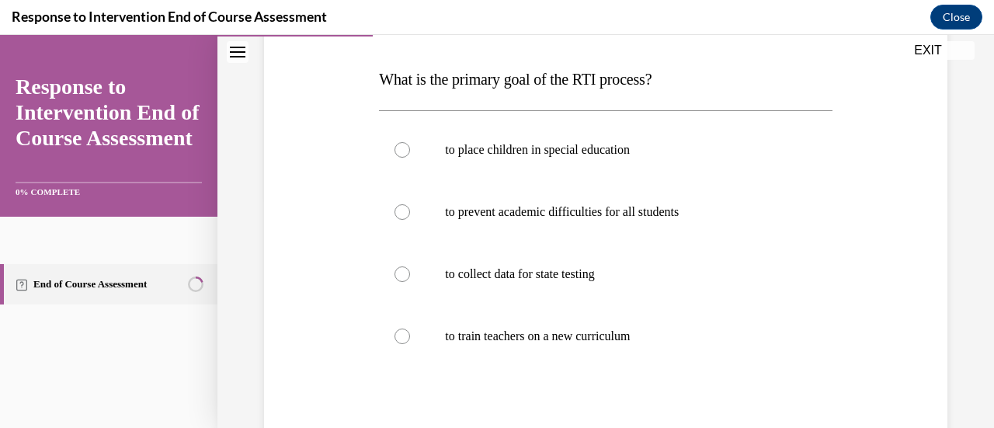
scroll to position [233, 0]
click at [769, 226] on label "to prevent academic difficulties for all students" at bounding box center [605, 211] width 453 height 62
click at [410, 219] on input "to prevent academic difficulties for all students" at bounding box center [402, 211] width 16 height 16
radio input "true"
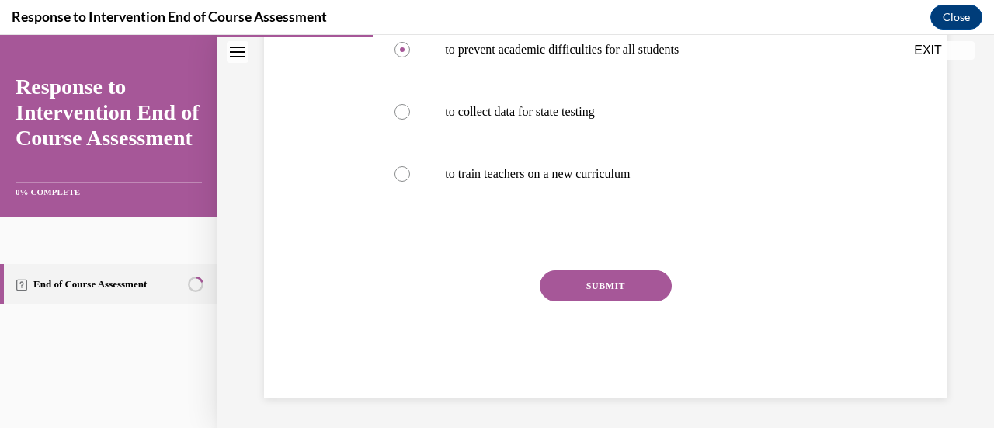
click at [621, 296] on button "SUBMIT" at bounding box center [606, 285] width 132 height 31
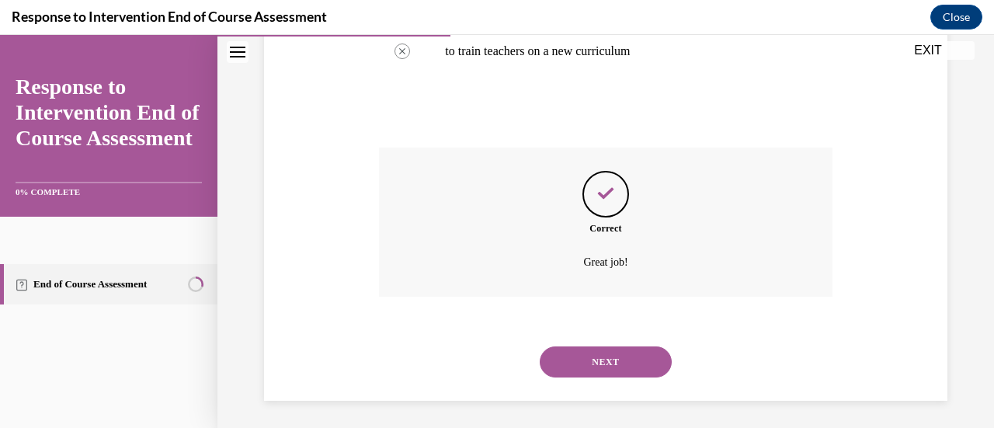
scroll to position [520, 0]
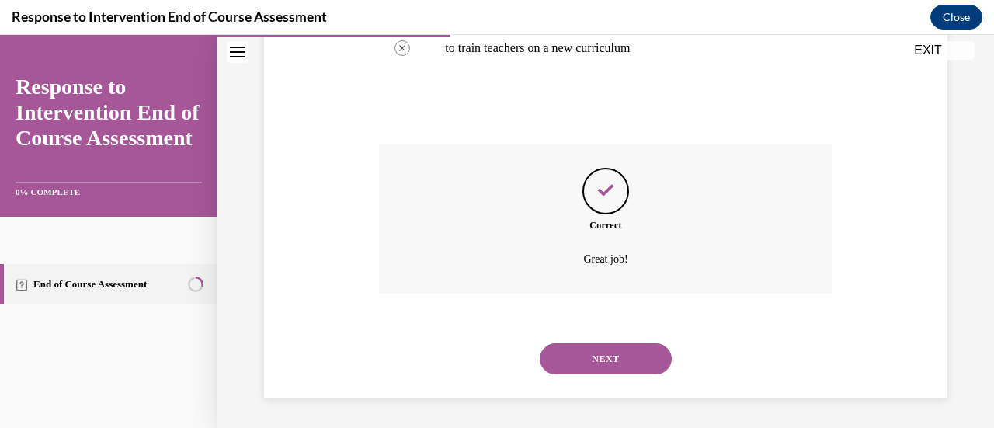
click at [597, 366] on button "NEXT" at bounding box center [606, 358] width 132 height 31
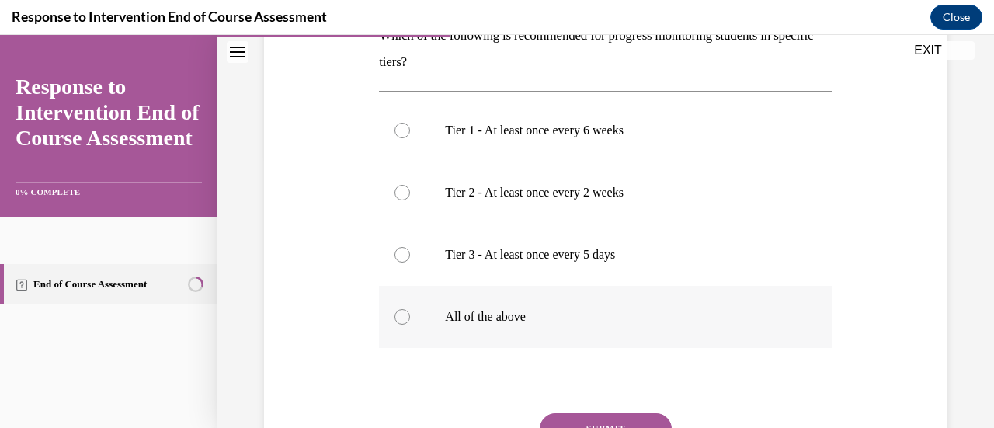
scroll to position [232, 0]
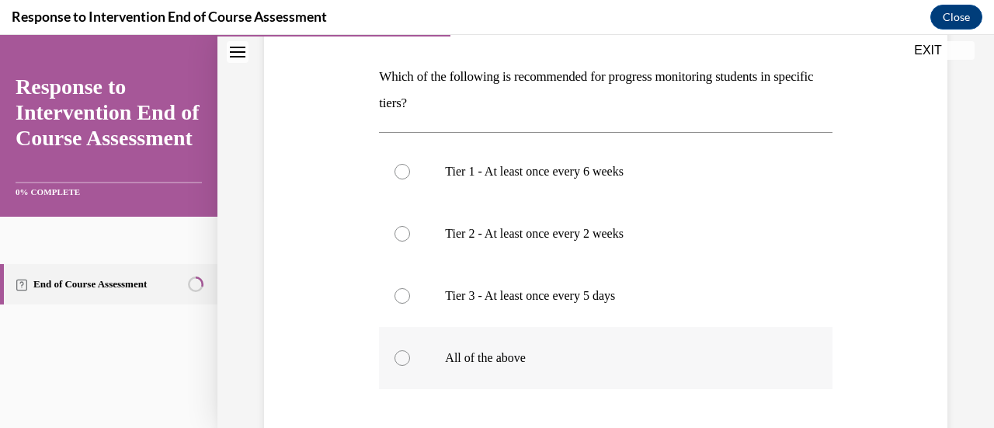
click at [576, 356] on p "All of the above" at bounding box center [619, 358] width 348 height 16
click at [410, 356] on input "All of the above" at bounding box center [402, 358] width 16 height 16
radio input "true"
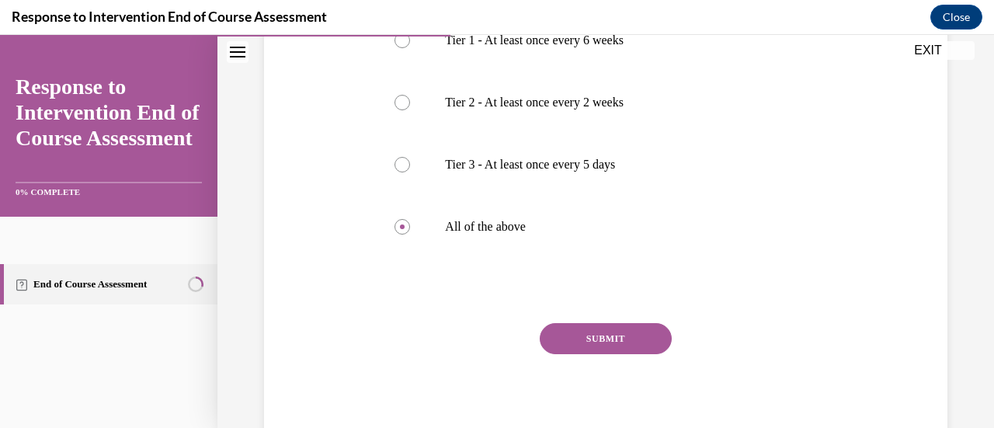
click at [604, 330] on button "SUBMIT" at bounding box center [606, 338] width 132 height 31
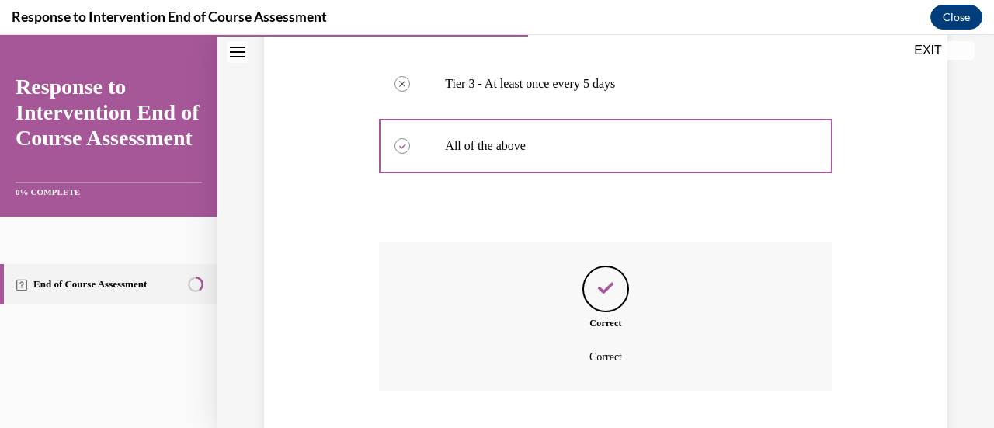
scroll to position [542, 0]
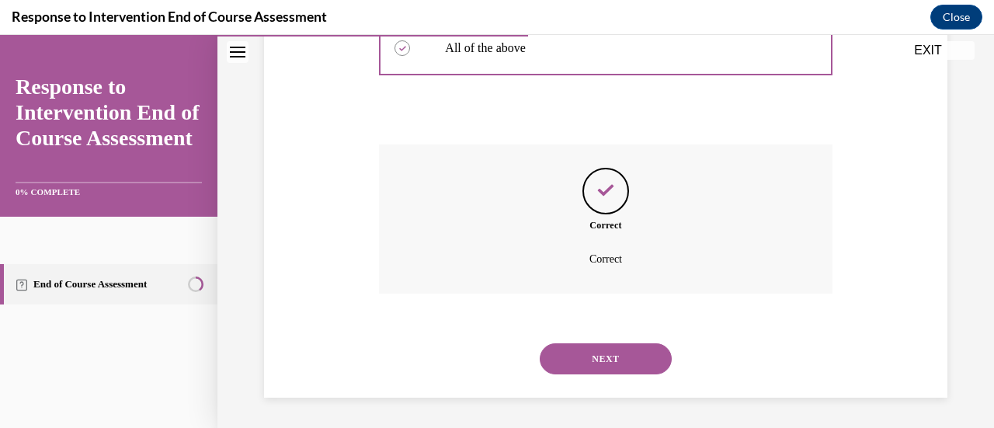
click at [595, 358] on button "NEXT" at bounding box center [606, 358] width 132 height 31
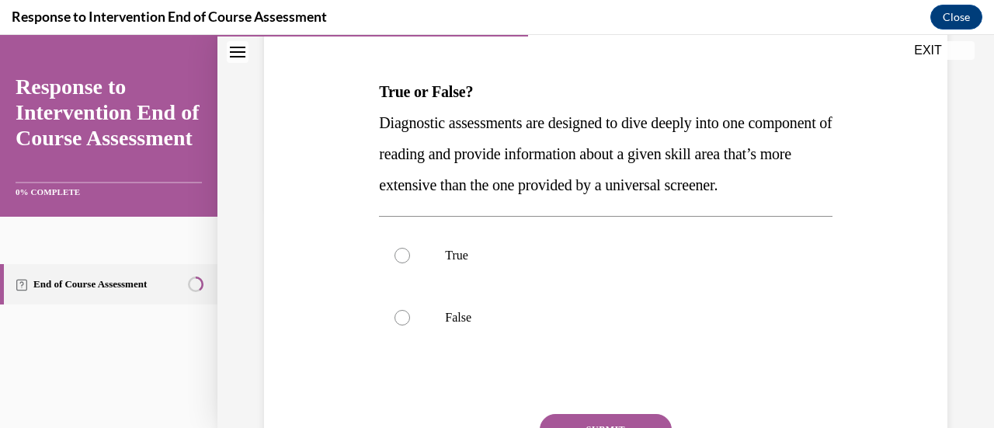
scroll to position [234, 0]
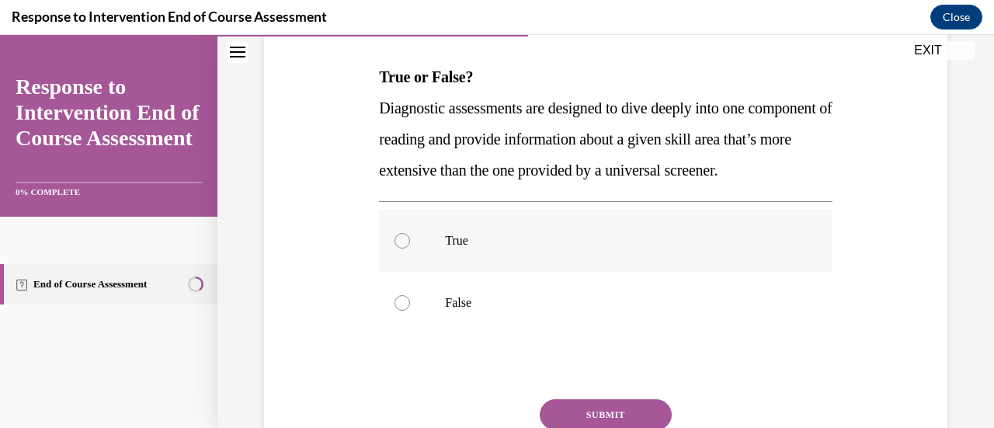
click at [688, 244] on label "True" at bounding box center [605, 241] width 453 height 62
click at [410, 244] on input "True" at bounding box center [402, 241] width 16 height 16
radio input "true"
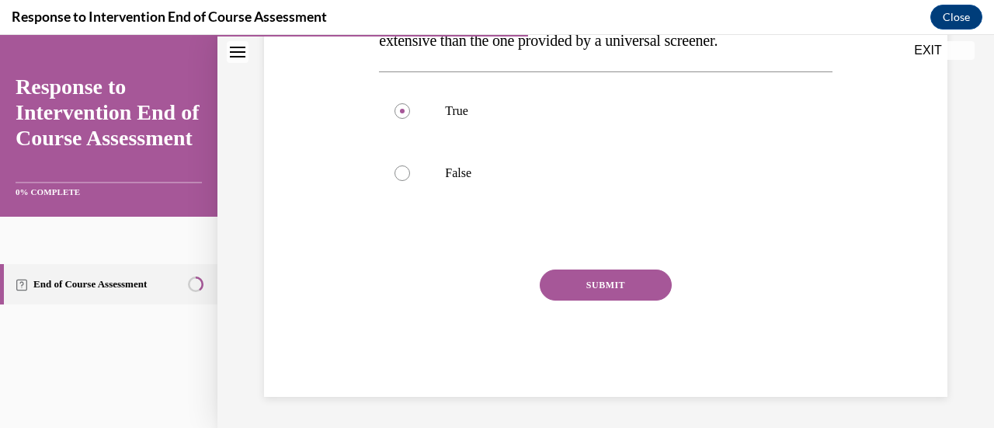
click at [609, 289] on button "SUBMIT" at bounding box center [606, 284] width 132 height 31
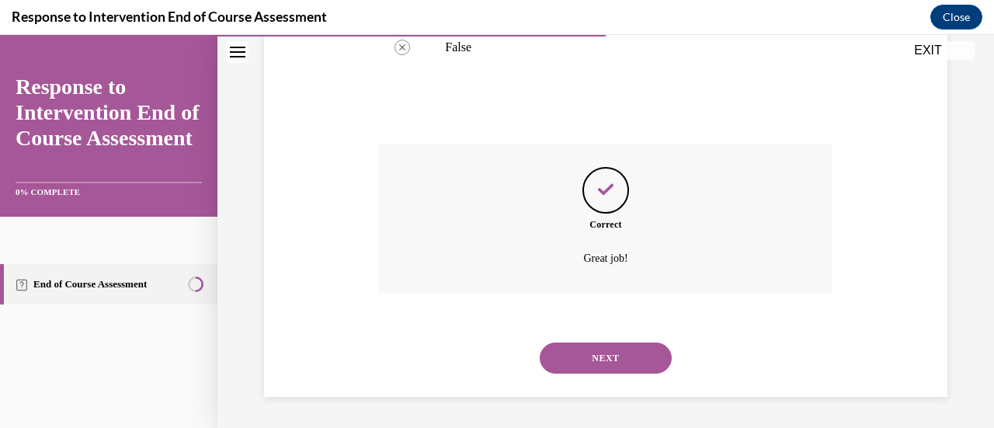
scroll to position [520, 0]
click at [601, 348] on button "NEXT" at bounding box center [606, 357] width 132 height 31
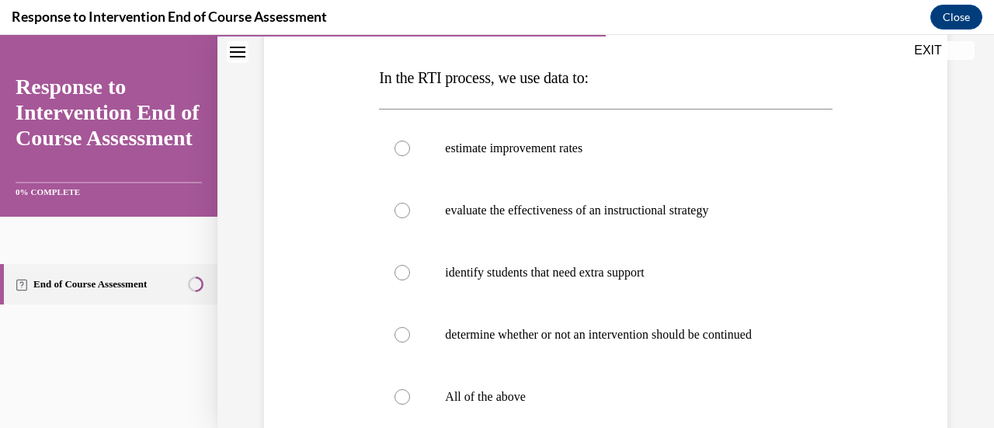
scroll to position [234, 0]
click at [626, 401] on p "All of the above" at bounding box center [619, 396] width 348 height 16
click at [410, 401] on input "All of the above" at bounding box center [402, 396] width 16 height 16
radio input "true"
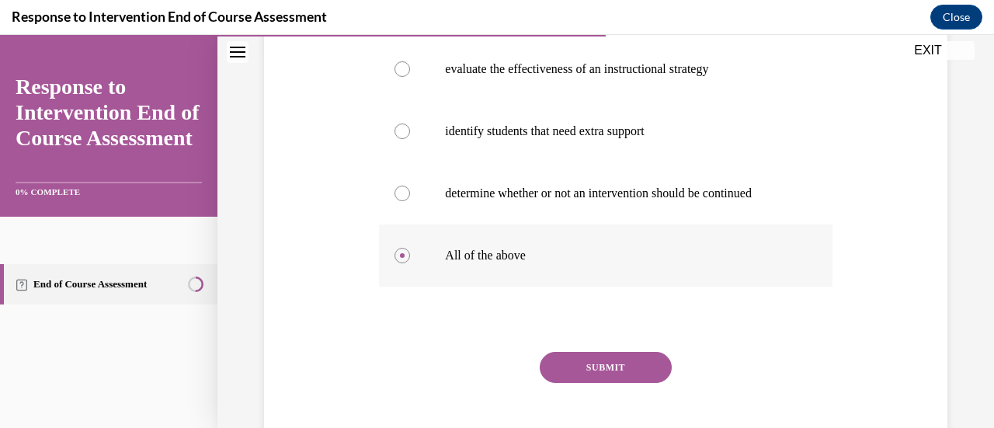
scroll to position [381, 0]
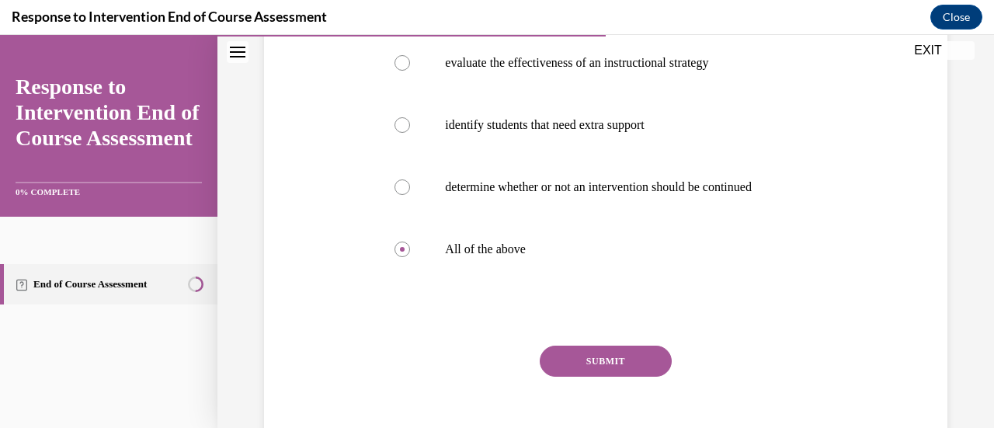
click at [601, 335] on div "Question 06/10 In the RTI process, we use data to: estimate improvement rates e…" at bounding box center [605, 154] width 453 height 638
click at [595, 365] on button "SUBMIT" at bounding box center [606, 361] width 132 height 31
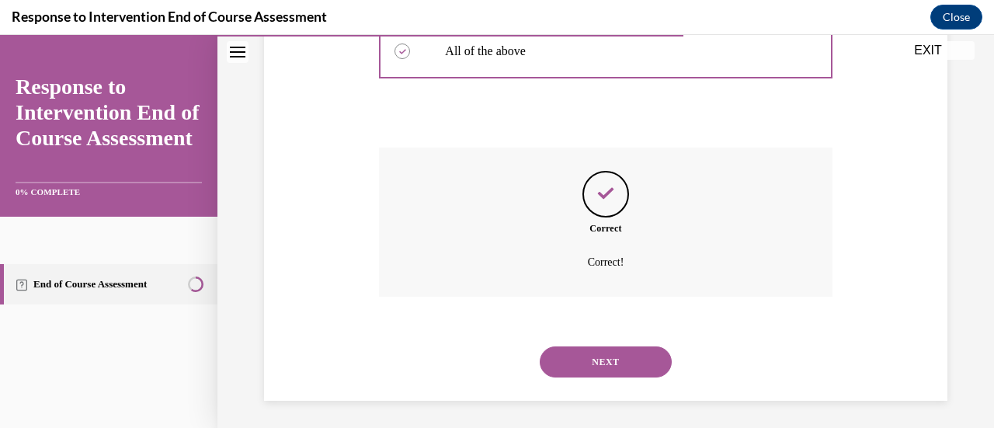
scroll to position [582, 0]
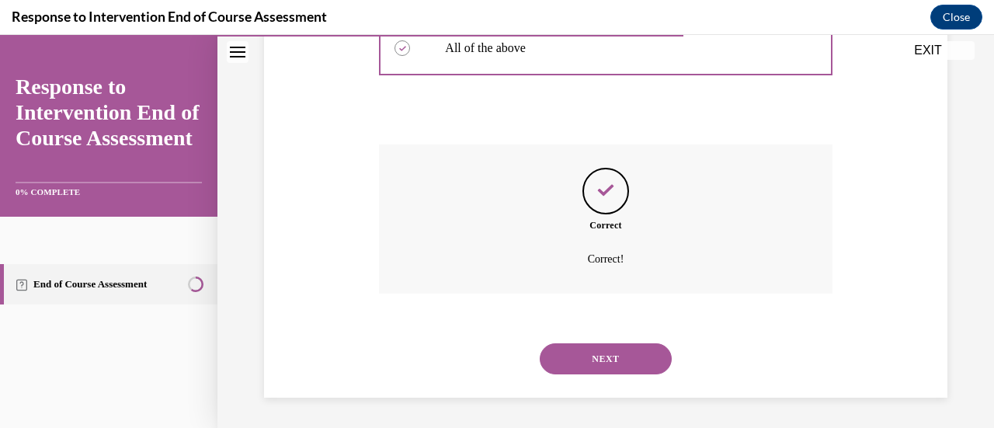
click at [592, 366] on button "NEXT" at bounding box center [606, 358] width 132 height 31
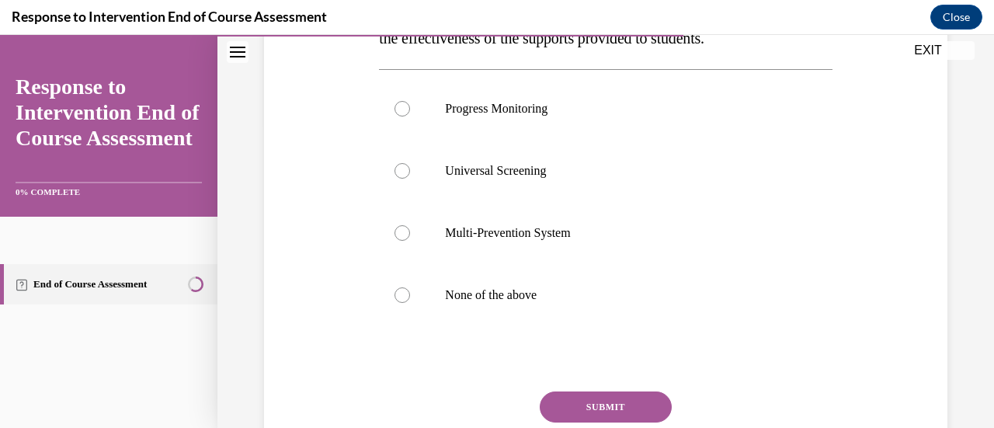
scroll to position [246, 0]
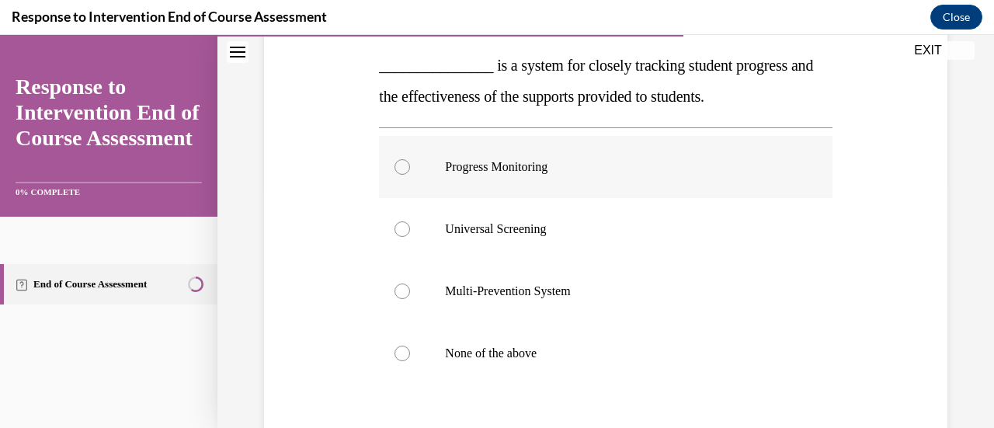
click at [570, 165] on p "Progress Monitoring" at bounding box center [619, 167] width 348 height 16
click at [410, 165] on input "Progress Monitoring" at bounding box center [402, 167] width 16 height 16
radio input "true"
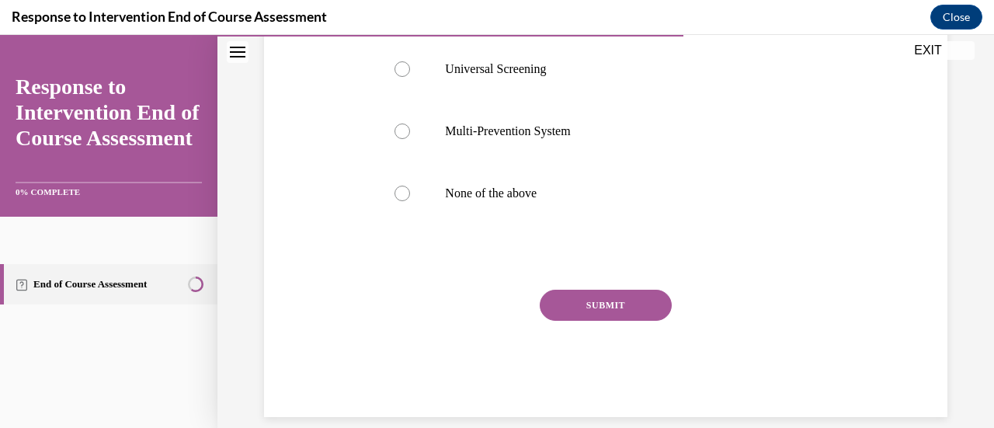
click at [588, 300] on button "SUBMIT" at bounding box center [606, 305] width 132 height 31
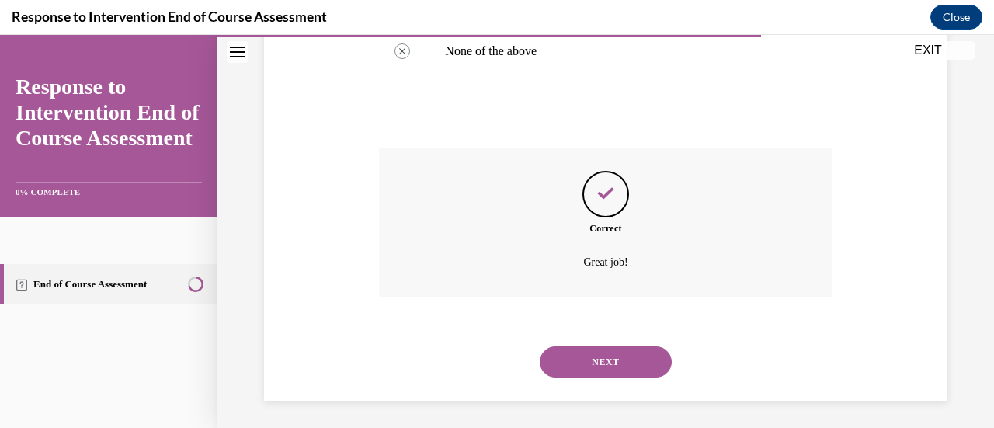
scroll to position [551, 0]
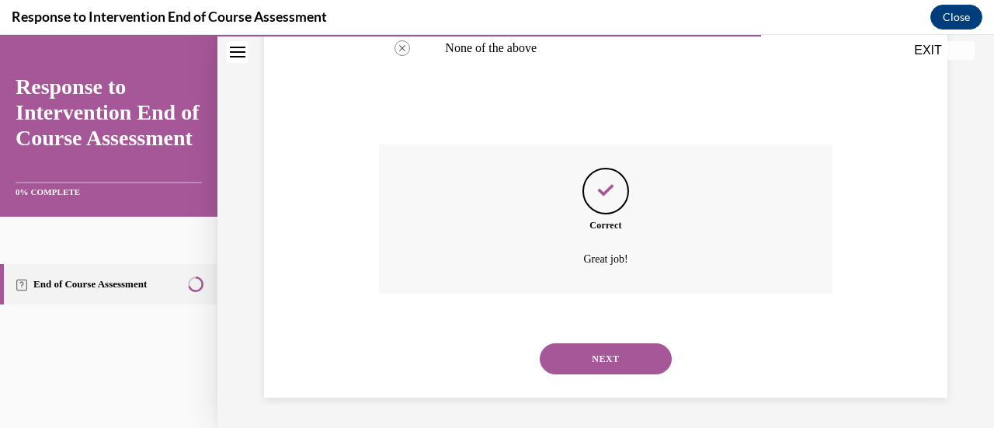
click at [582, 354] on button "NEXT" at bounding box center [606, 358] width 132 height 31
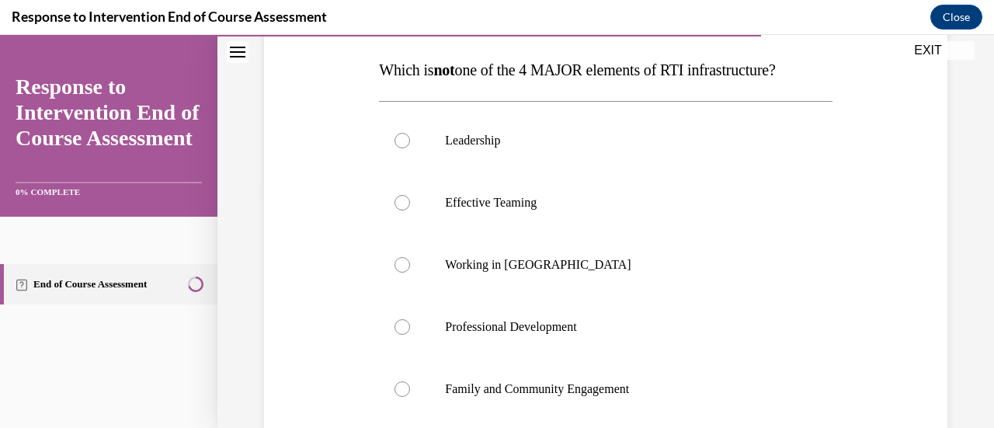
scroll to position [242, 0]
click at [640, 259] on p "Working in Silos" at bounding box center [619, 264] width 348 height 16
click at [410, 259] on input "Working in Silos" at bounding box center [402, 264] width 16 height 16
radio input "true"
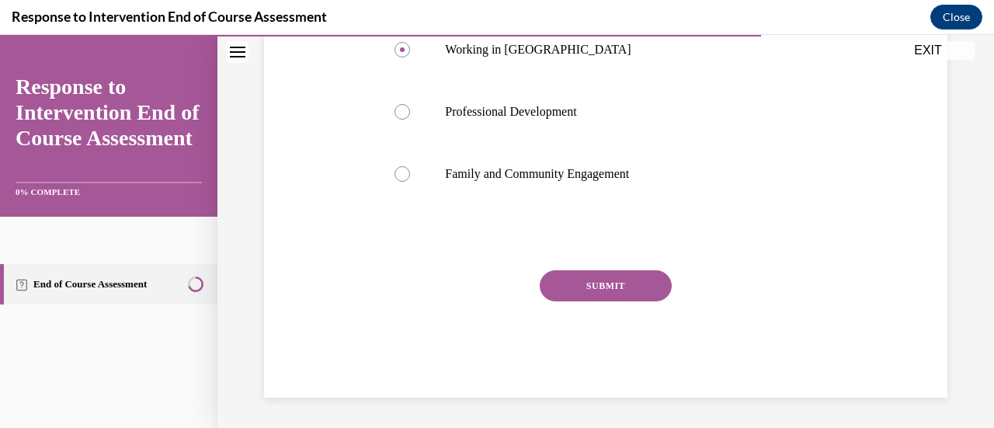
click at [603, 282] on button "SUBMIT" at bounding box center [606, 285] width 132 height 31
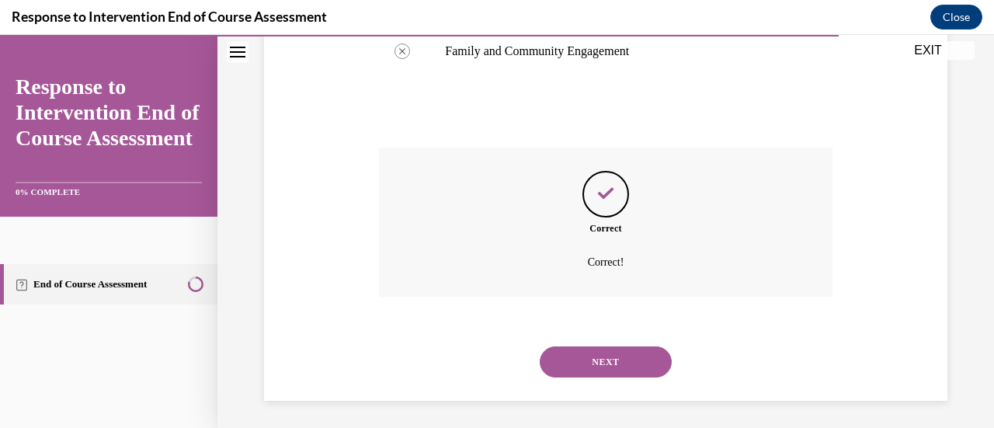
scroll to position [582, 0]
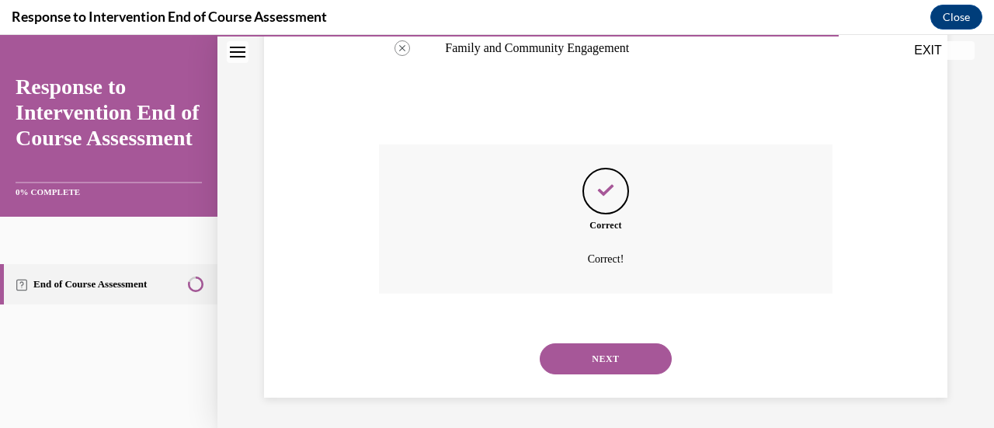
click at [599, 352] on button "NEXT" at bounding box center [606, 358] width 132 height 31
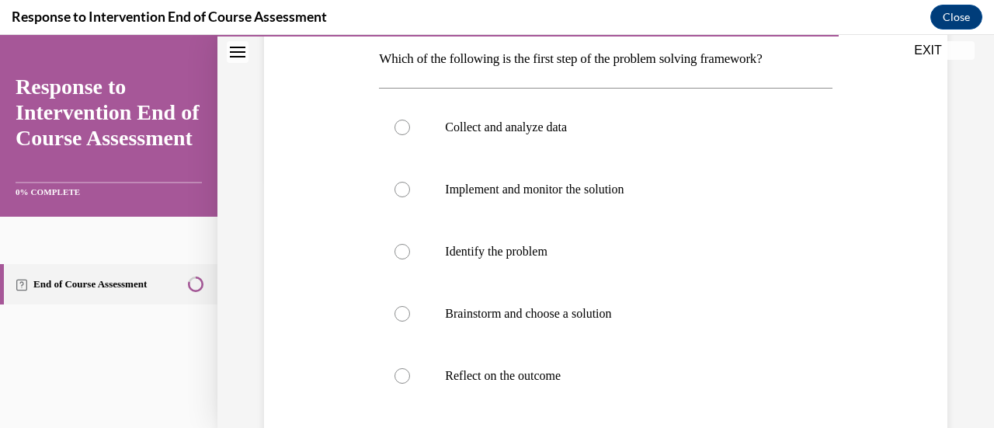
scroll to position [243, 0]
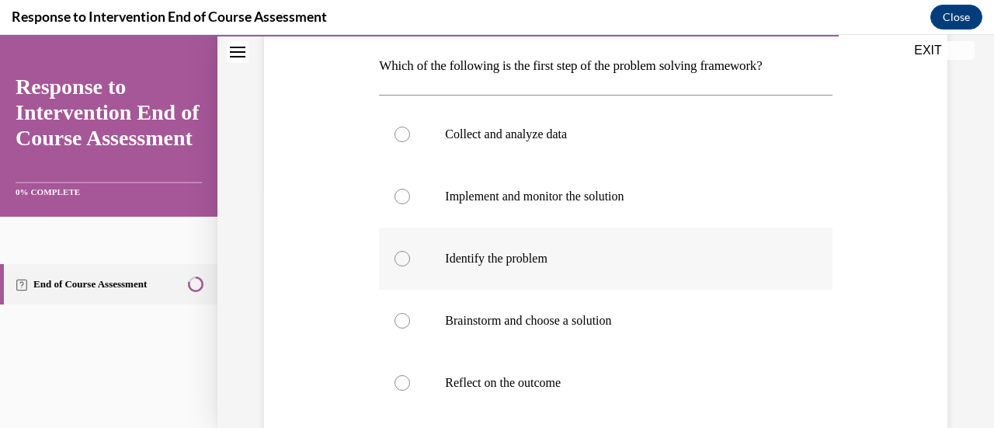
click at [679, 268] on label "Identify the problem" at bounding box center [605, 259] width 453 height 62
click at [410, 266] on input "Identify the problem" at bounding box center [402, 259] width 16 height 16
radio input "true"
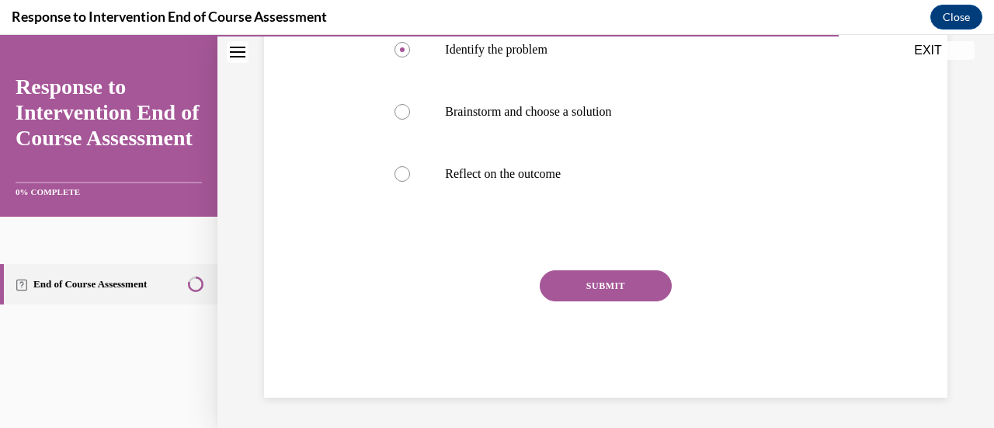
click at [628, 290] on button "SUBMIT" at bounding box center [606, 285] width 132 height 31
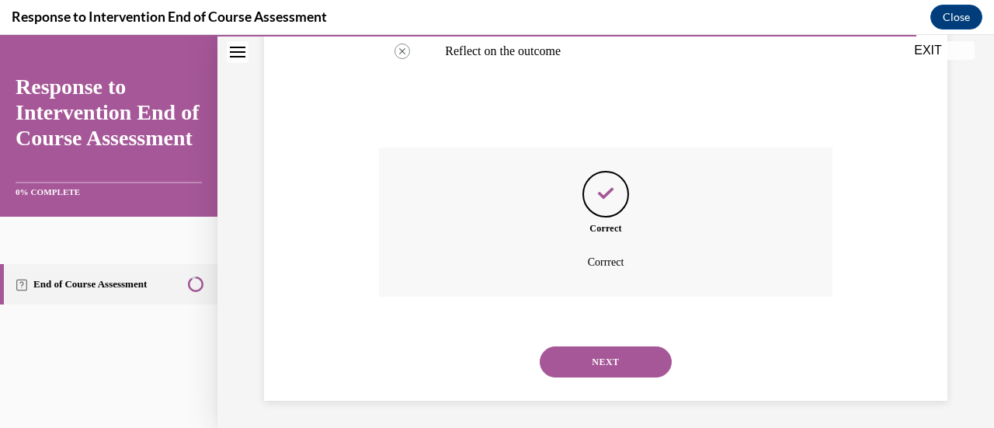
scroll to position [578, 0]
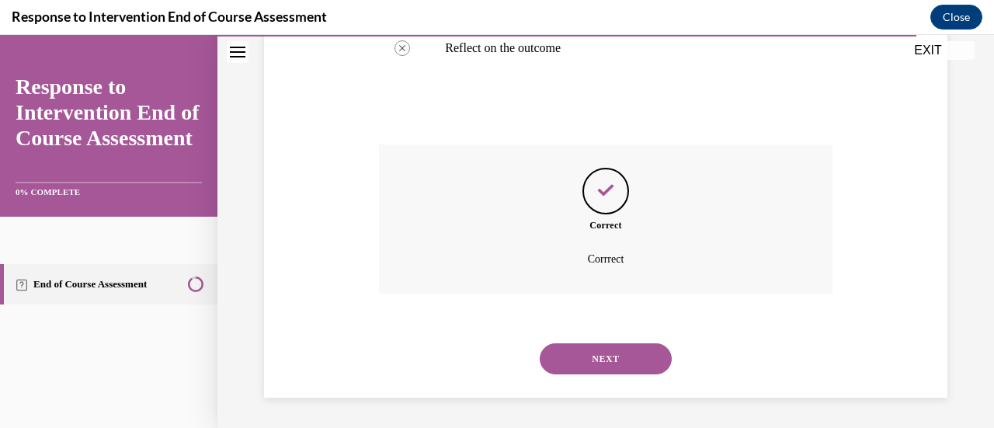
click at [590, 383] on div "NEXT" at bounding box center [605, 359] width 453 height 62
click at [607, 356] on button "NEXT" at bounding box center [606, 358] width 132 height 31
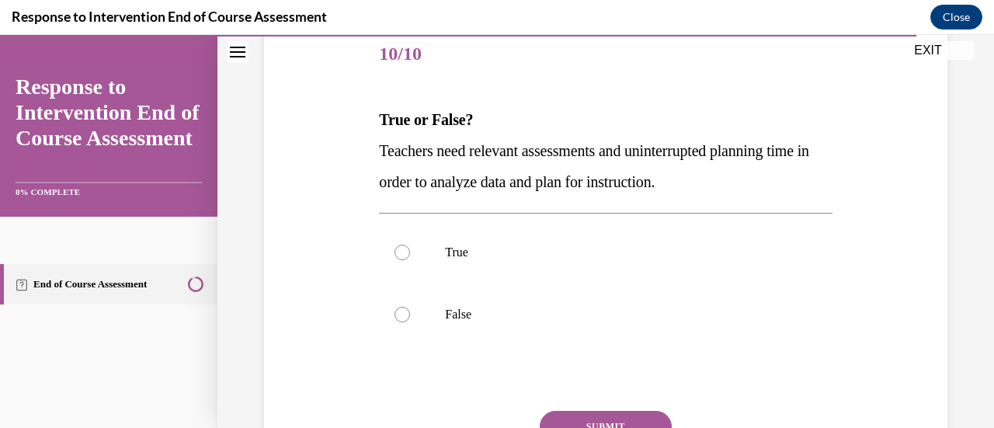
scroll to position [214, 0]
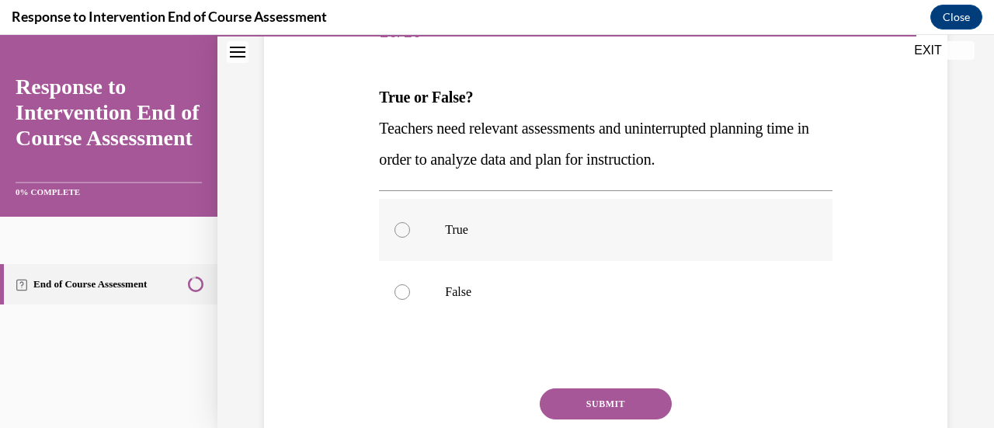
click at [637, 220] on label "True" at bounding box center [605, 230] width 453 height 62
click at [410, 222] on input "True" at bounding box center [402, 230] width 16 height 16
radio input "true"
click at [616, 402] on button "SUBMIT" at bounding box center [606, 403] width 132 height 31
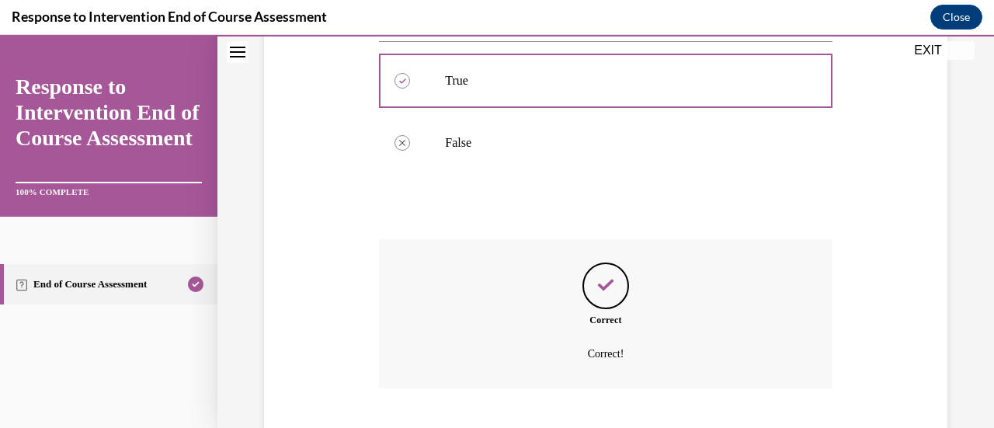
scroll to position [458, 0]
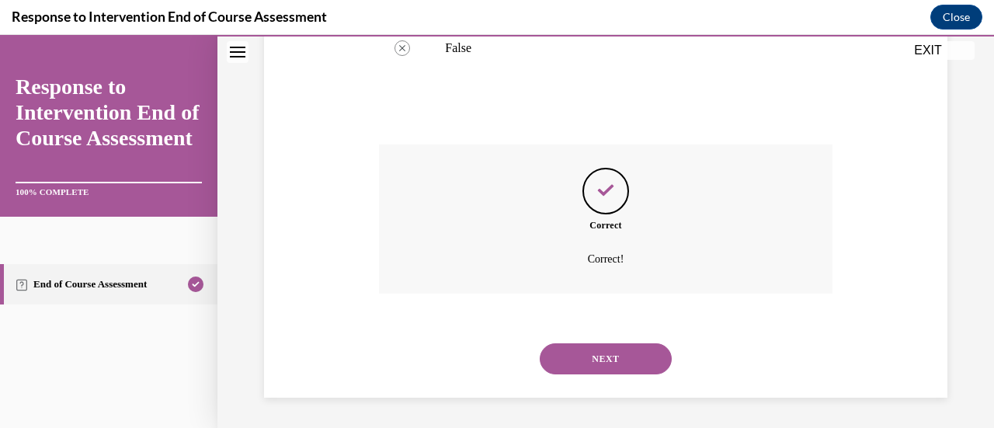
click at [612, 344] on button "NEXT" at bounding box center [606, 358] width 132 height 31
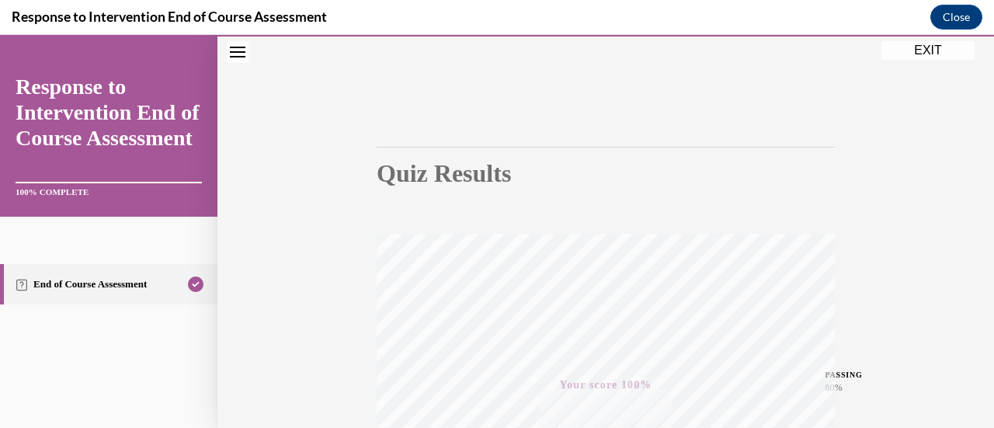
scroll to position [0, 0]
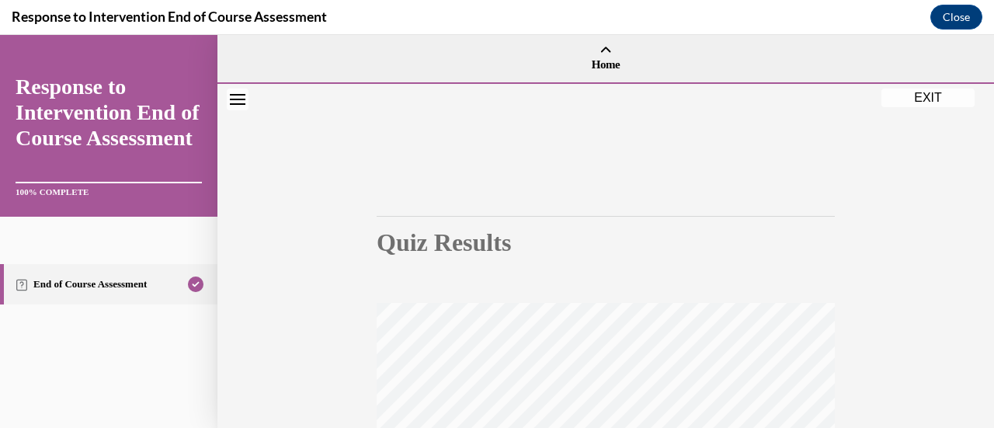
click at [921, 92] on button "EXIT" at bounding box center [927, 98] width 93 height 19
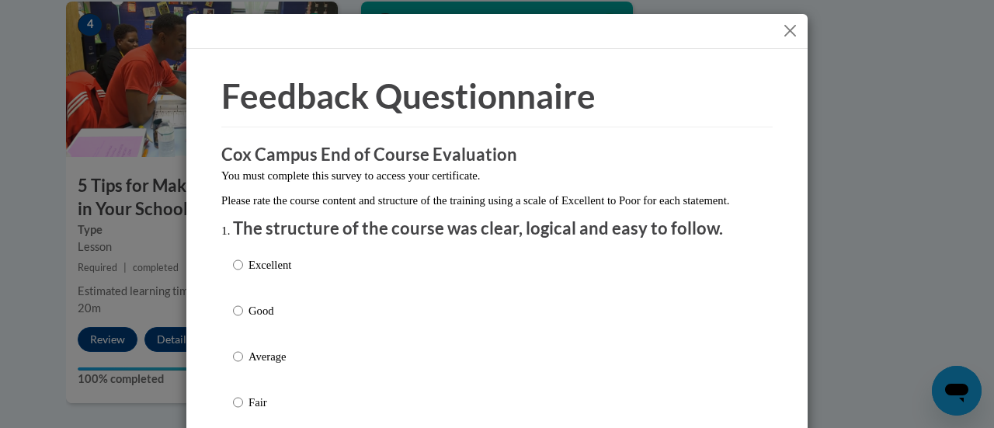
click at [780, 29] on button "Close" at bounding box center [789, 30] width 19 height 19
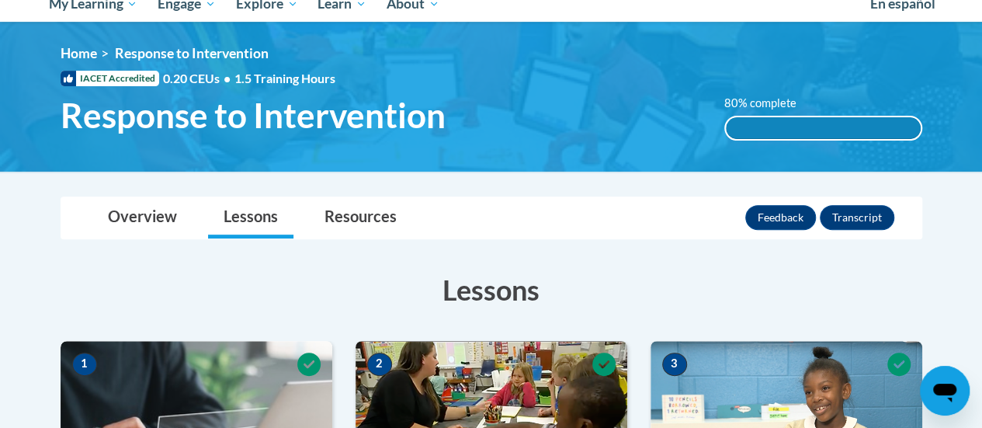
scroll to position [180, 0]
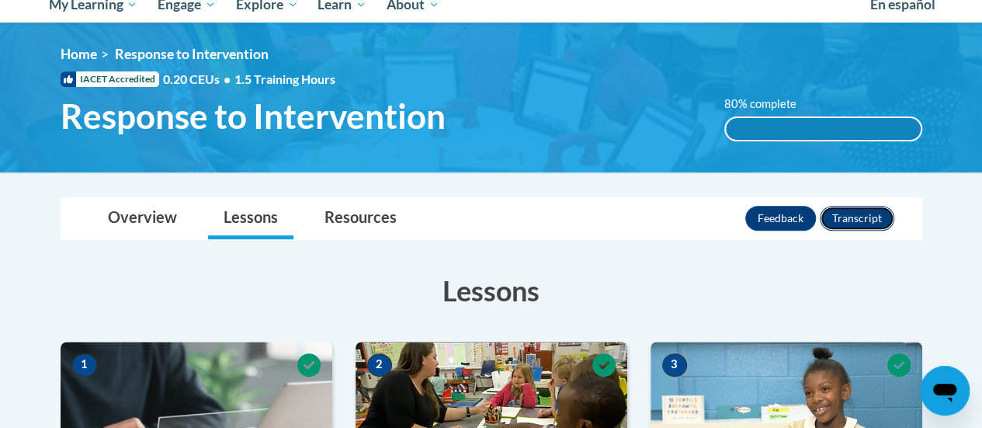
click at [860, 226] on button "Transcript" at bounding box center [857, 218] width 75 height 25
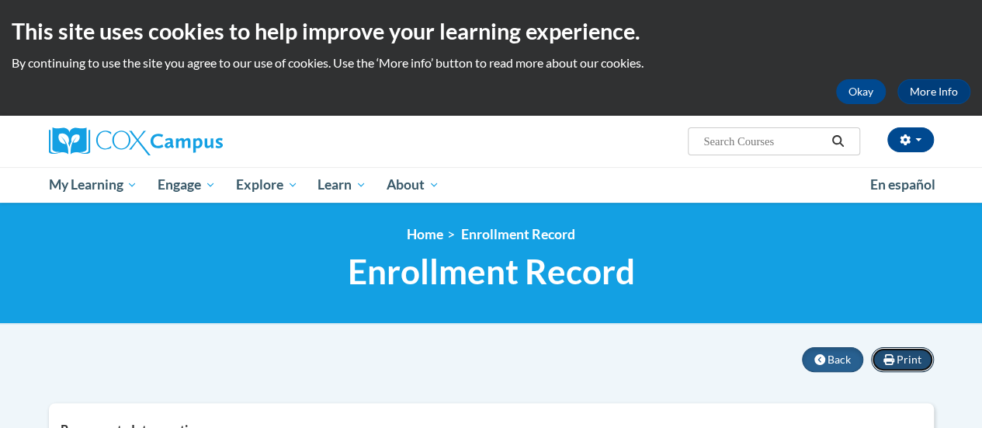
click at [898, 367] on button "Print" at bounding box center [902, 359] width 63 height 25
